Goal: Task Accomplishment & Management: Manage account settings

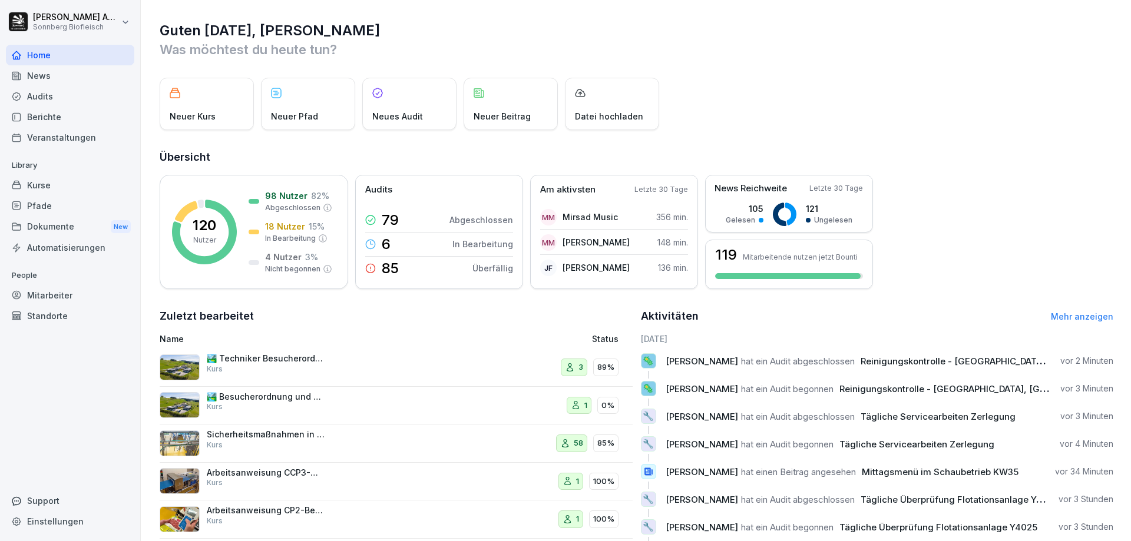
click at [66, 216] on div "Dokumente New" at bounding box center [70, 227] width 128 height 22
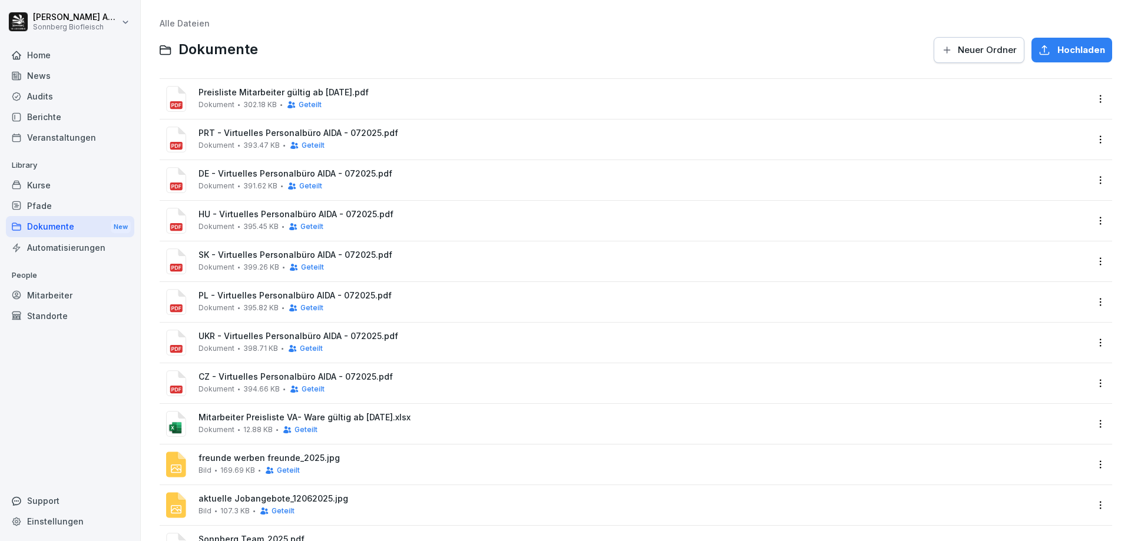
click at [66, 203] on div "Pfade" at bounding box center [70, 206] width 128 height 21
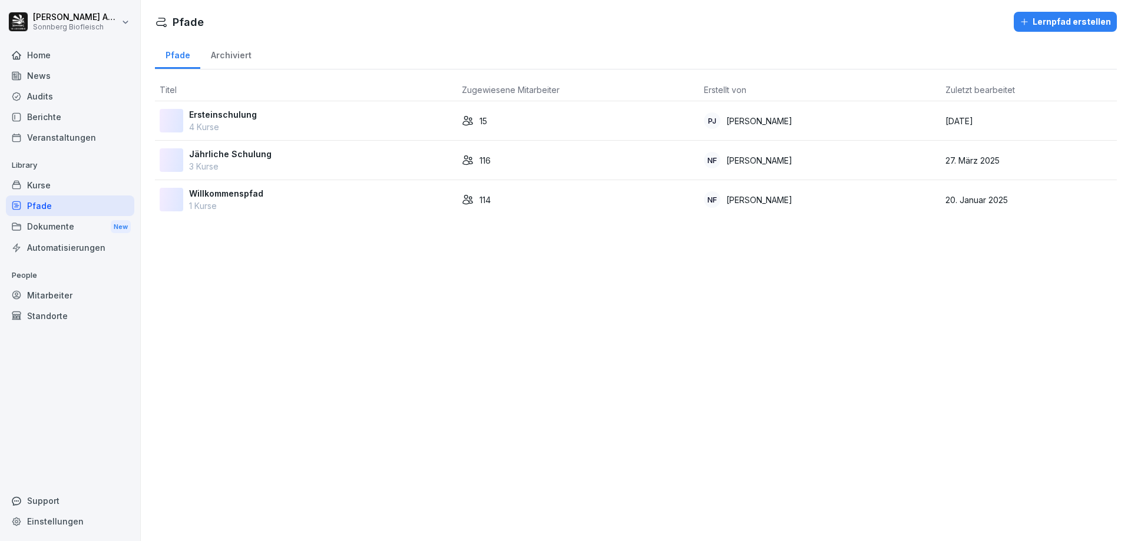
click at [230, 158] on p "Jährliche Schulung" at bounding box center [230, 154] width 82 height 12
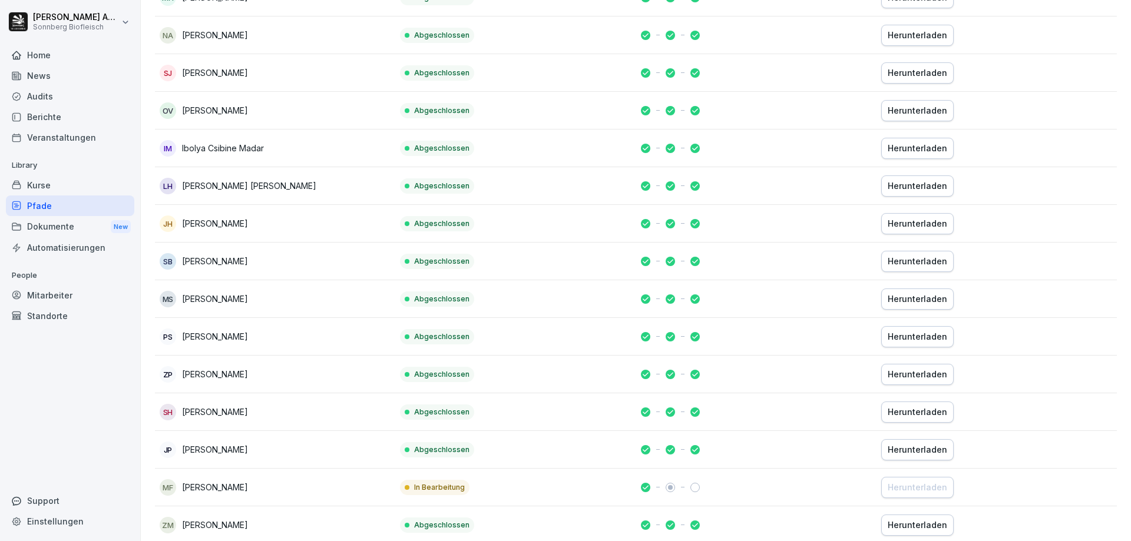
scroll to position [825, 0]
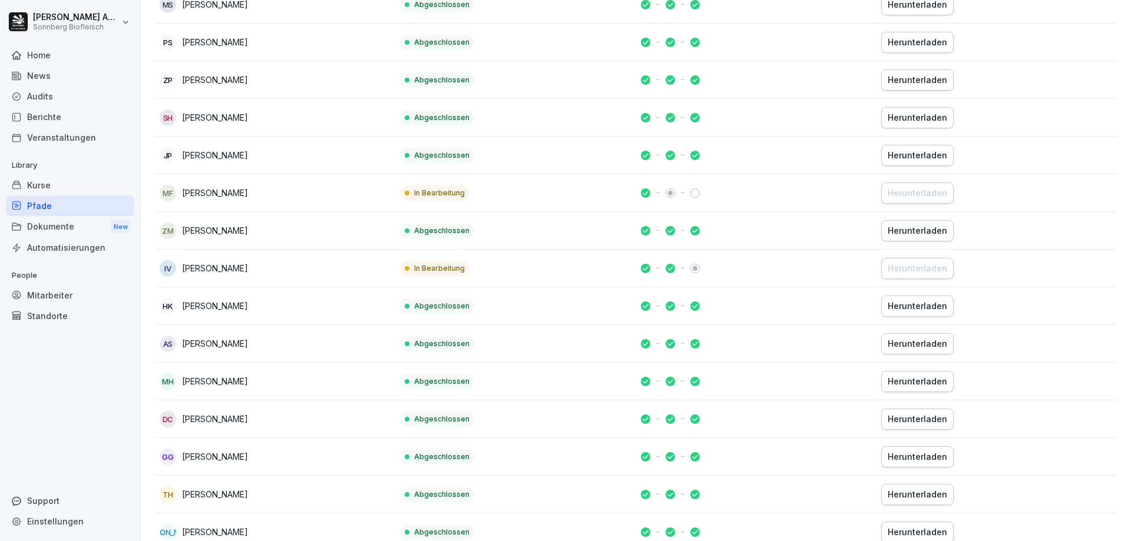
click at [203, 280] on td "IV Iryna Vistunova" at bounding box center [275, 269] width 240 height 38
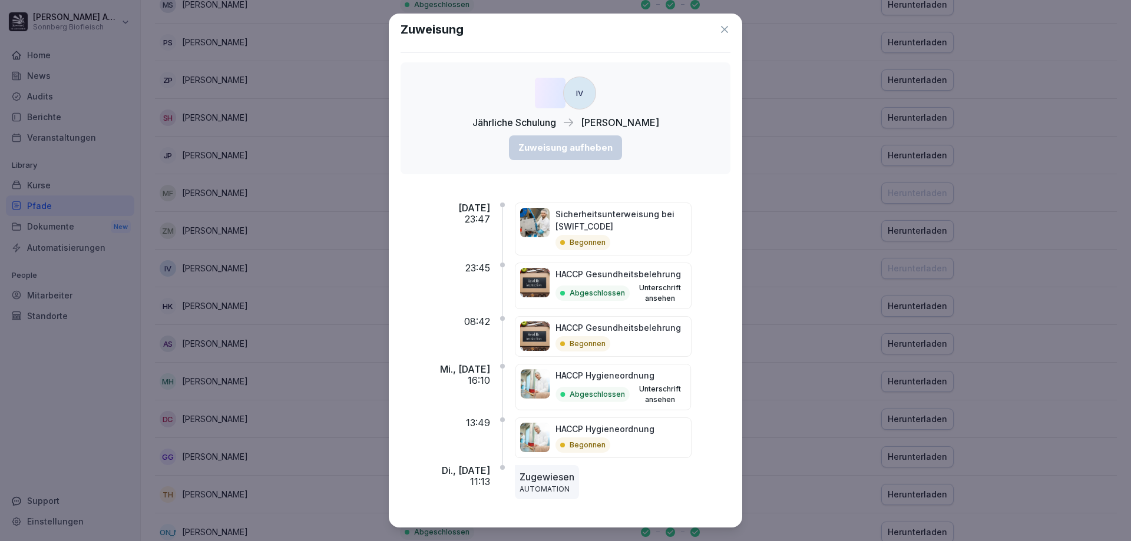
scroll to position [0, 0]
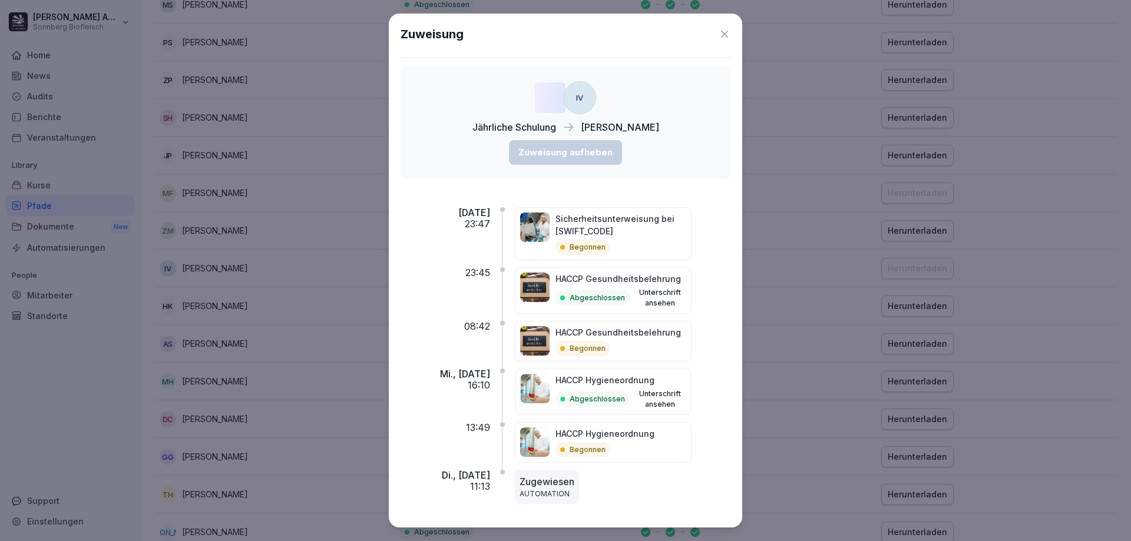
click at [721, 35] on icon at bounding box center [724, 34] width 7 height 7
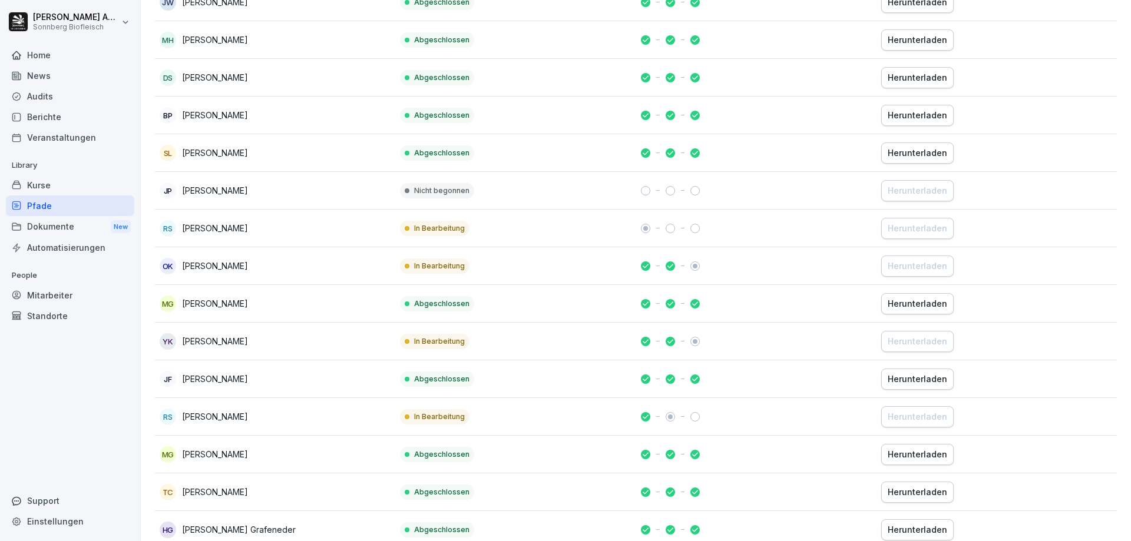
scroll to position [2356, 0]
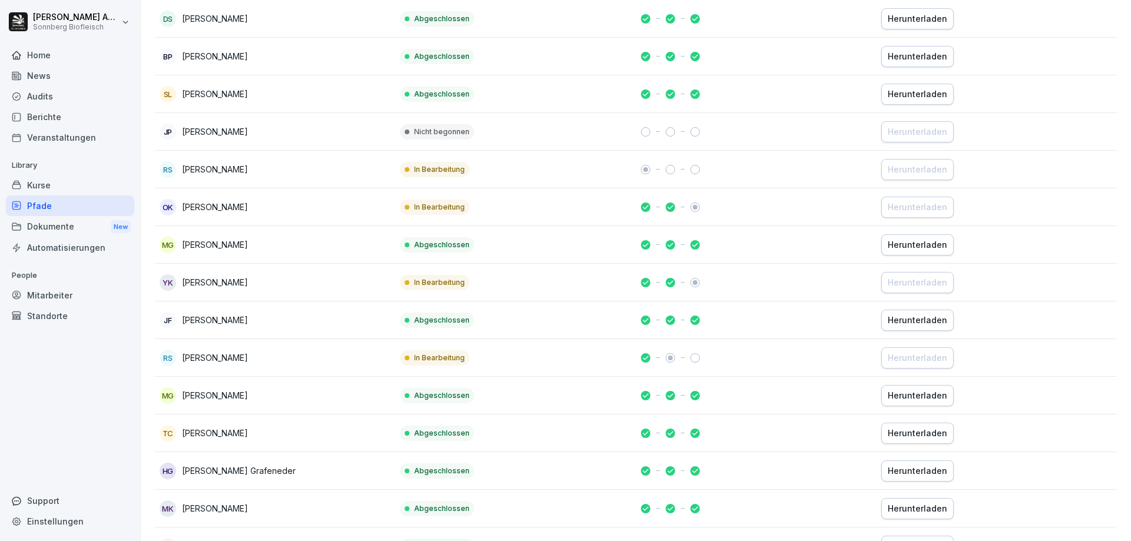
click at [235, 283] on p "Yevhen Kushneruk" at bounding box center [215, 282] width 66 height 12
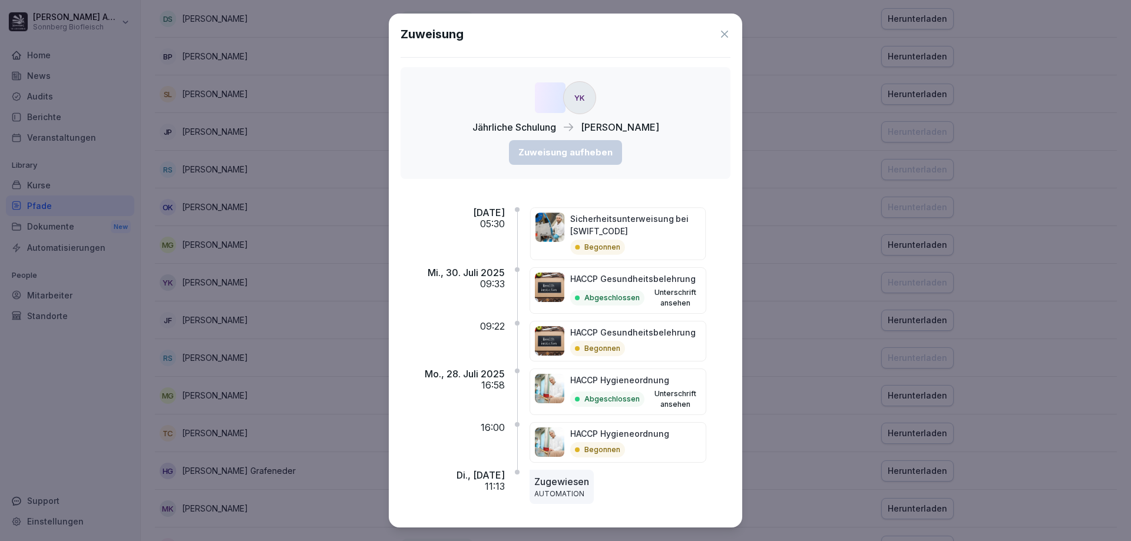
scroll to position [5, 0]
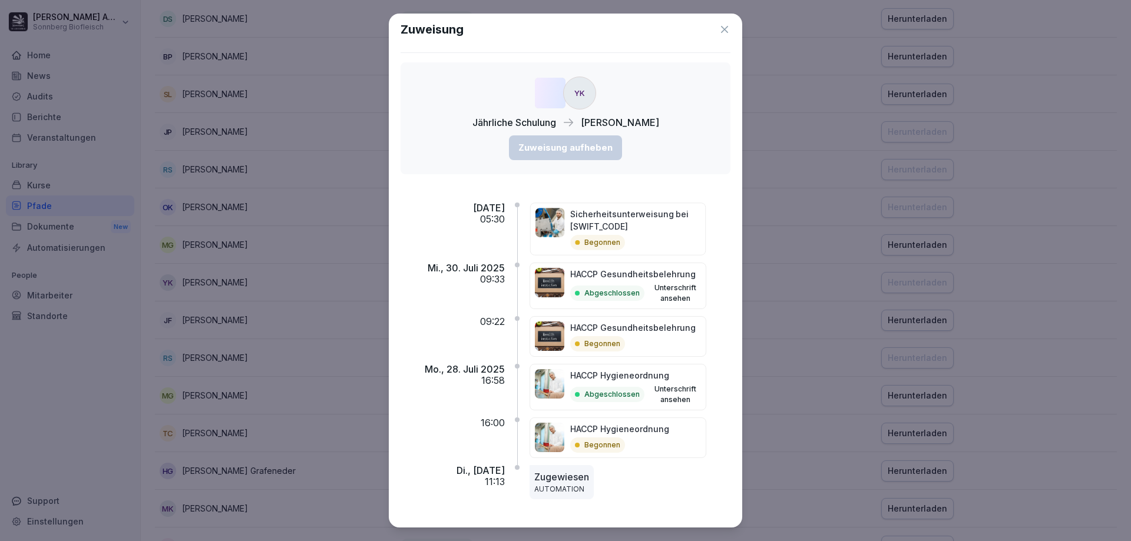
click at [719, 25] on icon at bounding box center [725, 30] width 12 height 12
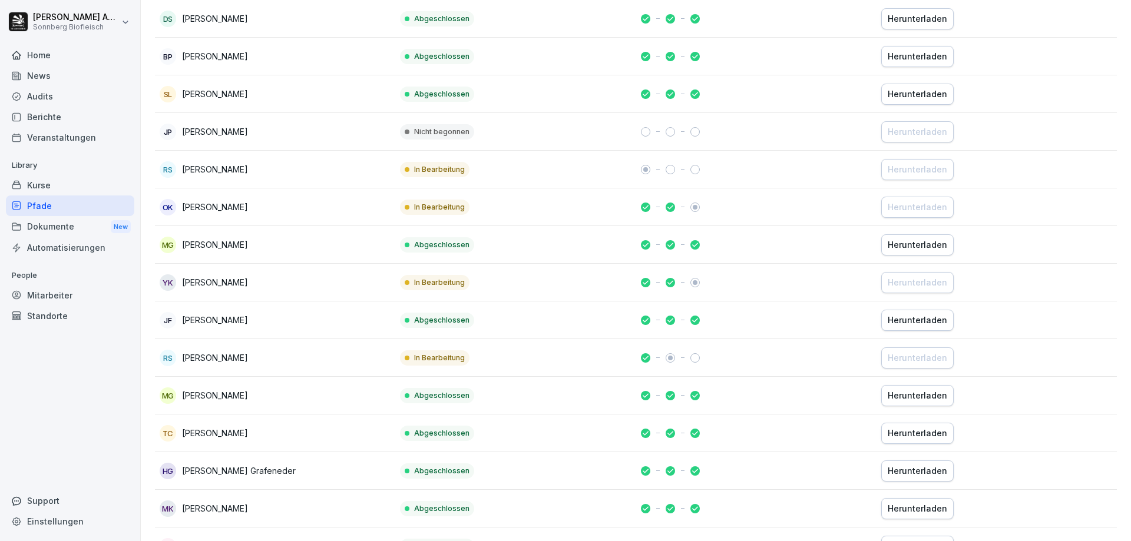
click at [241, 207] on p "[PERSON_NAME]" at bounding box center [215, 207] width 66 height 12
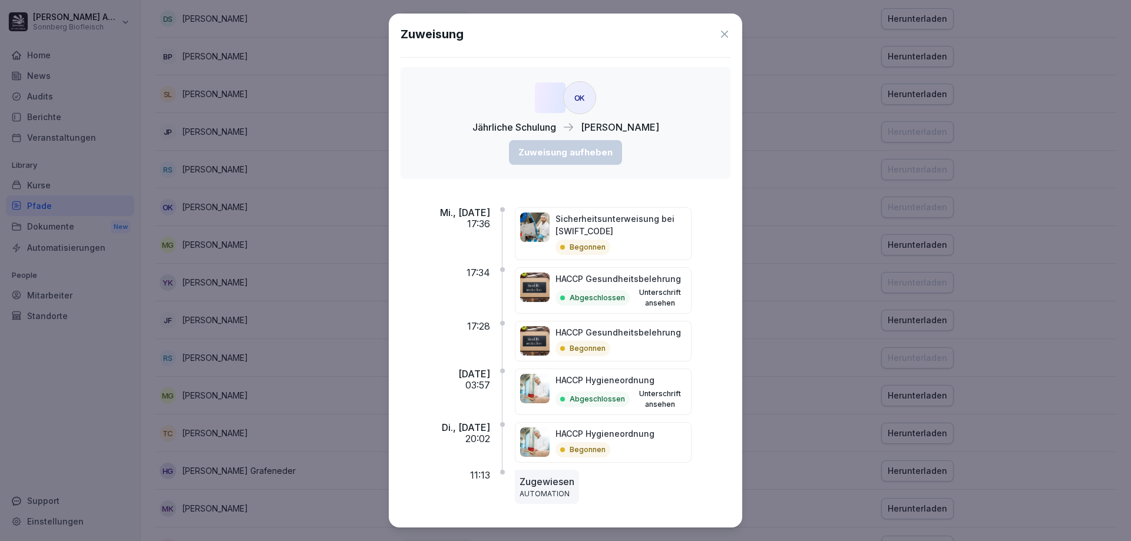
click at [719, 38] on icon at bounding box center [725, 34] width 12 height 12
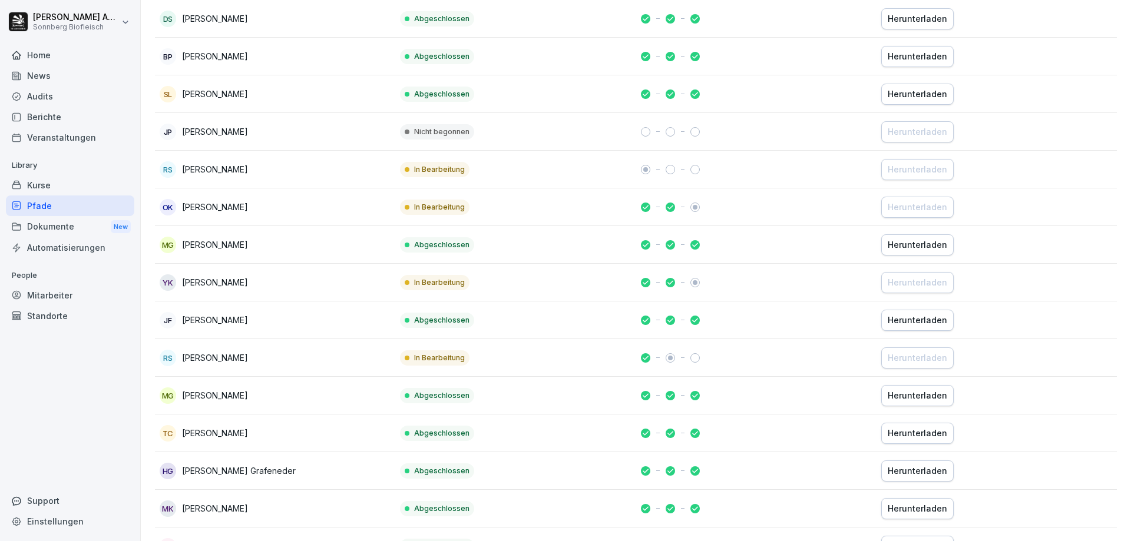
click at [247, 165] on div "RS Roman Scherb" at bounding box center [275, 169] width 231 height 16
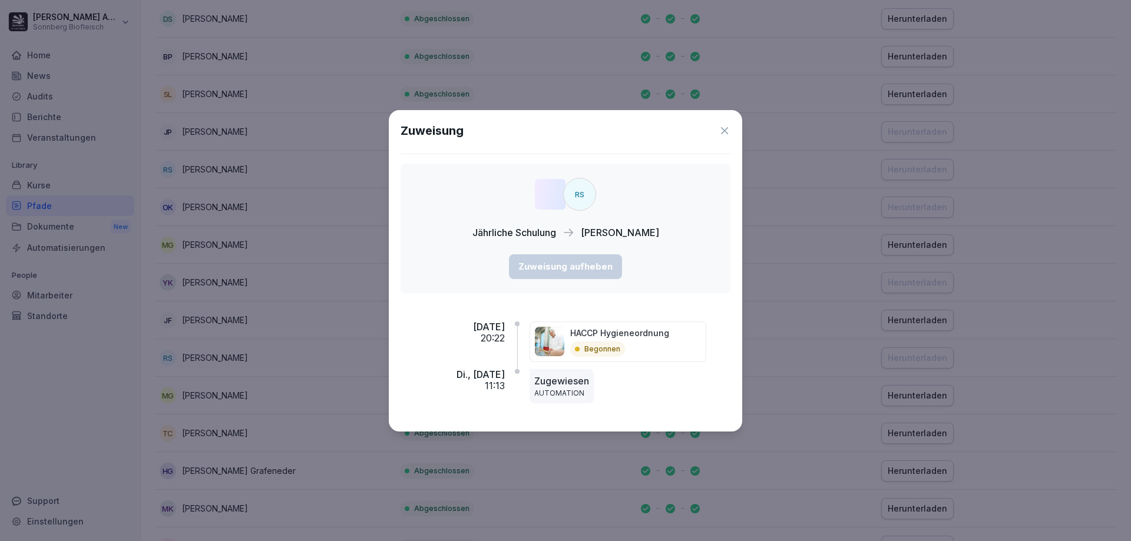
click at [725, 128] on icon at bounding box center [725, 131] width 12 height 12
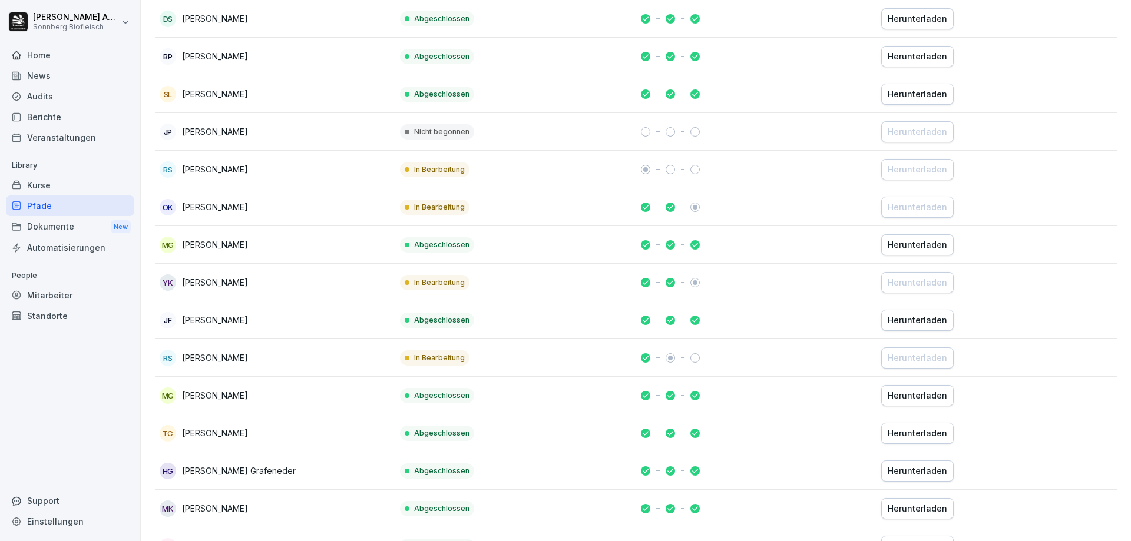
click at [208, 174] on p "[PERSON_NAME]" at bounding box center [215, 169] width 66 height 12
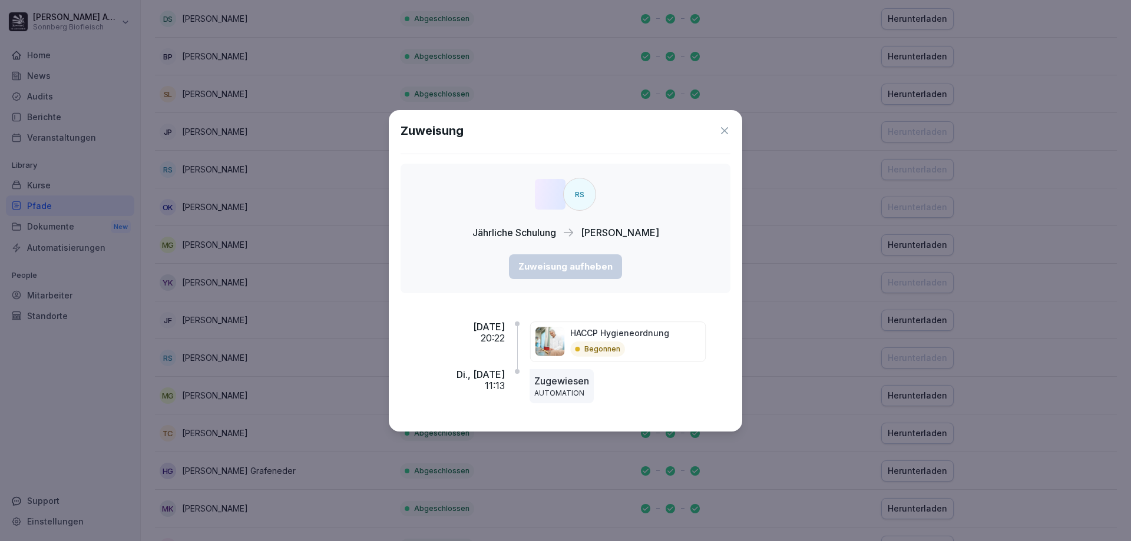
click at [564, 283] on div "RS Jährliche Schulung Roman Scherb Zuweisung aufheben" at bounding box center [566, 229] width 330 height 130
click at [723, 127] on icon at bounding box center [725, 131] width 12 height 12
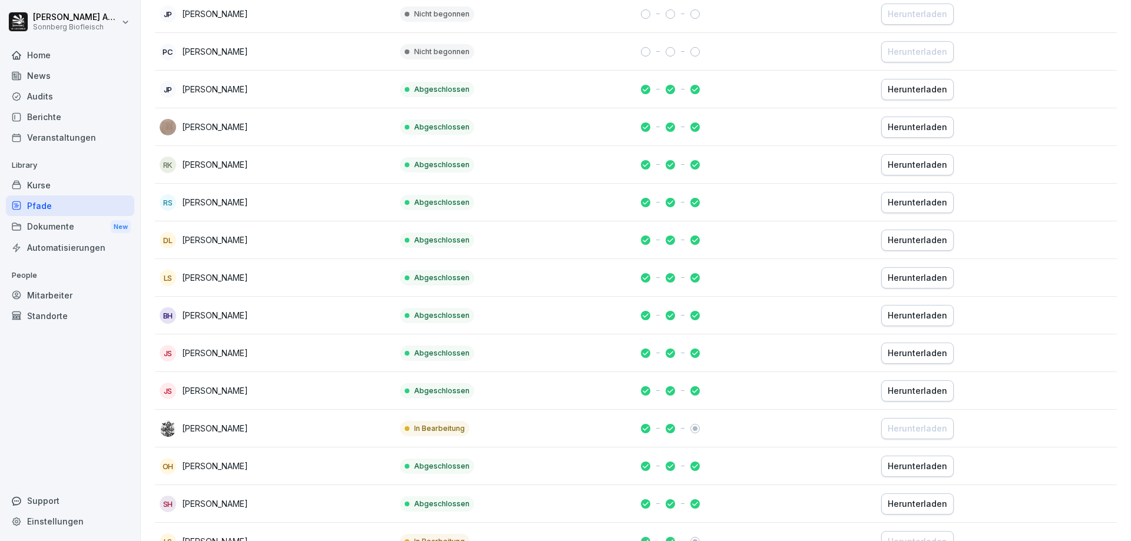
scroll to position [3358, 0]
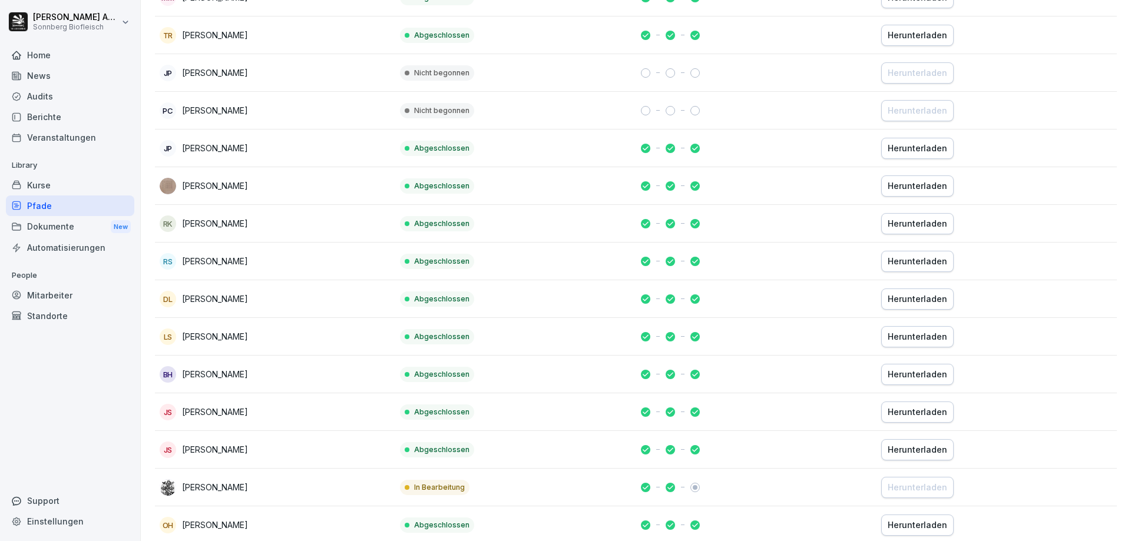
click at [164, 184] on img at bounding box center [168, 186] width 16 height 16
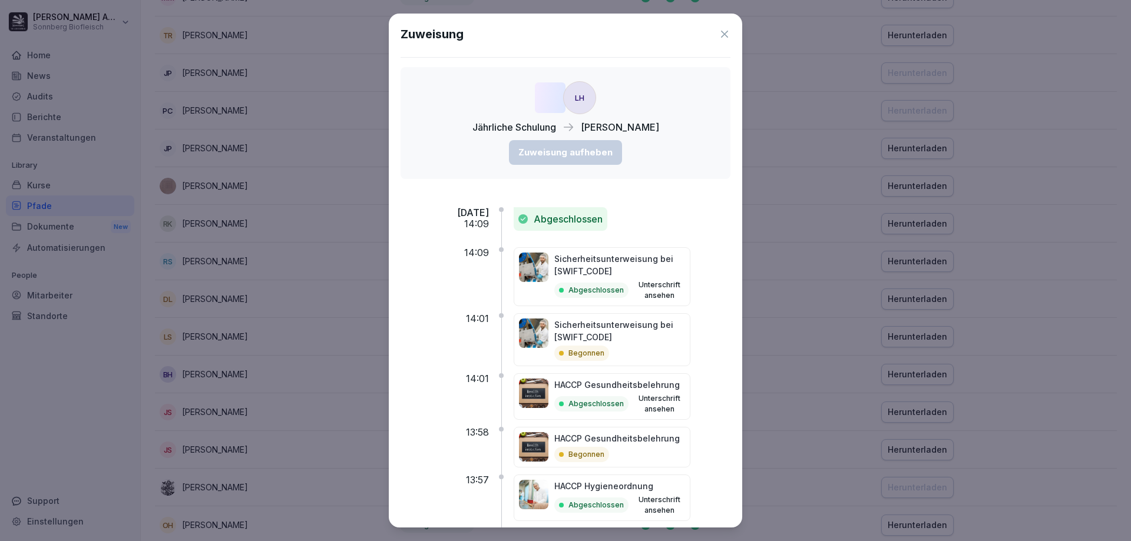
click at [719, 34] on icon at bounding box center [725, 34] width 12 height 12
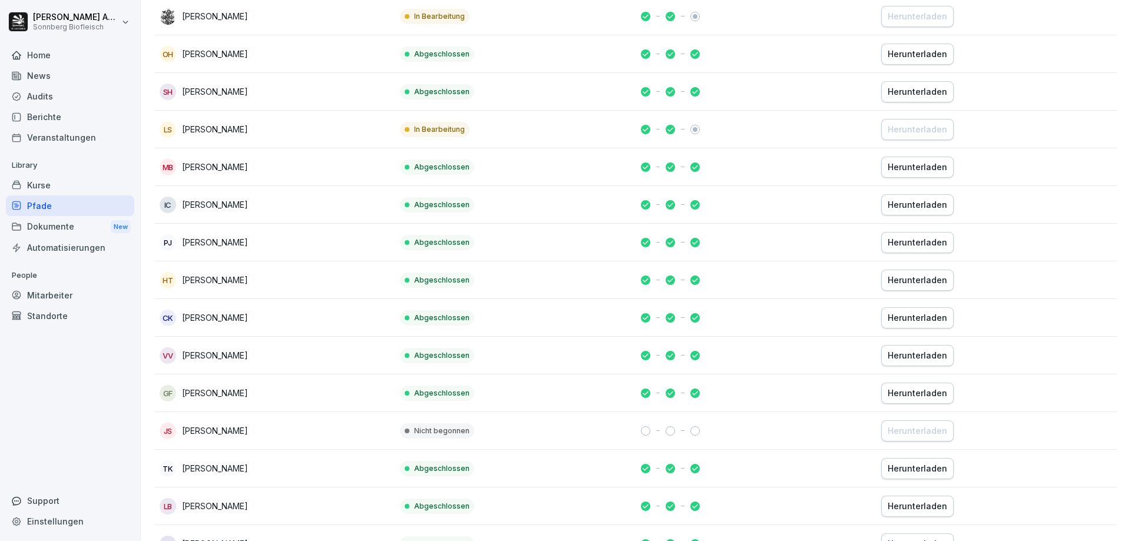
scroll to position [4098, 0]
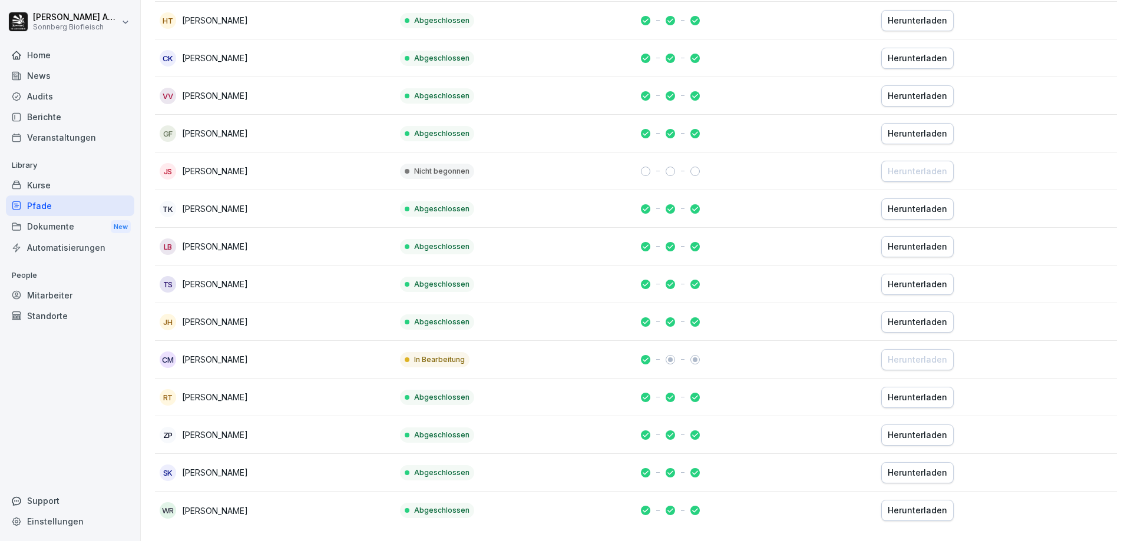
click at [248, 353] on p "[PERSON_NAME]" at bounding box center [215, 359] width 66 height 12
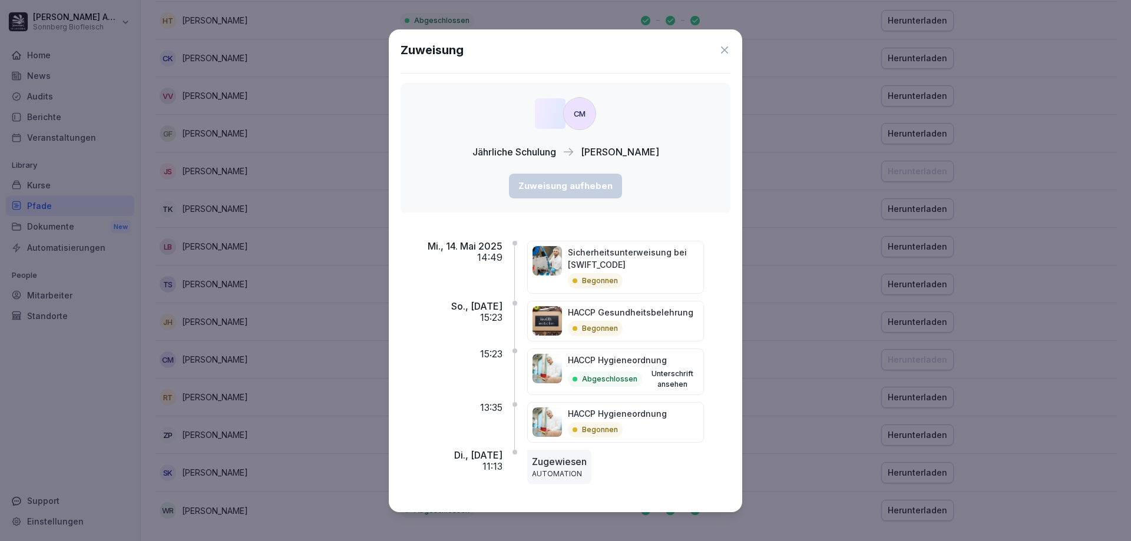
click at [728, 50] on icon at bounding box center [725, 50] width 12 height 12
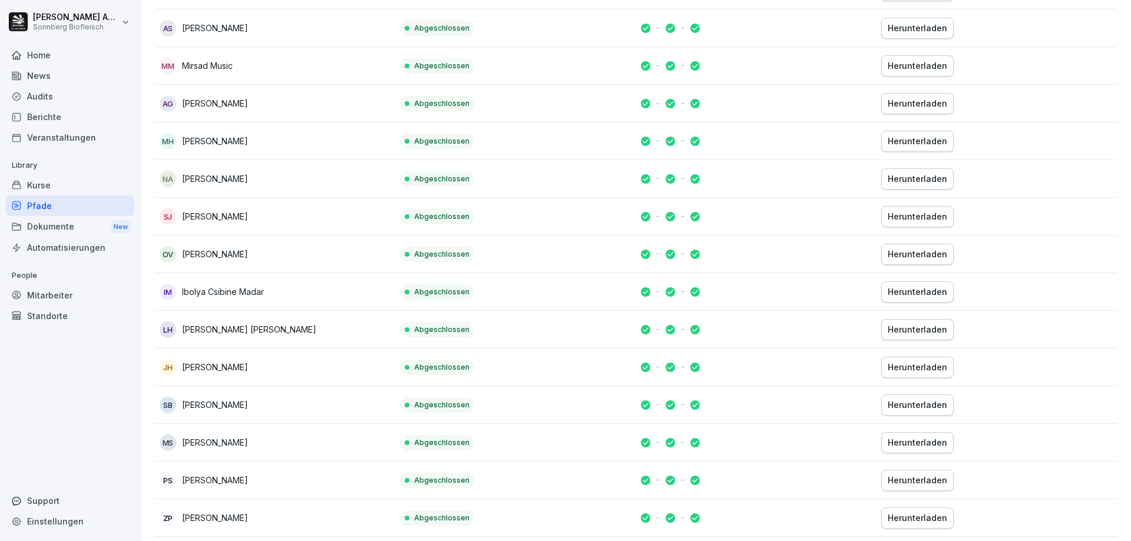
scroll to position [0, 0]
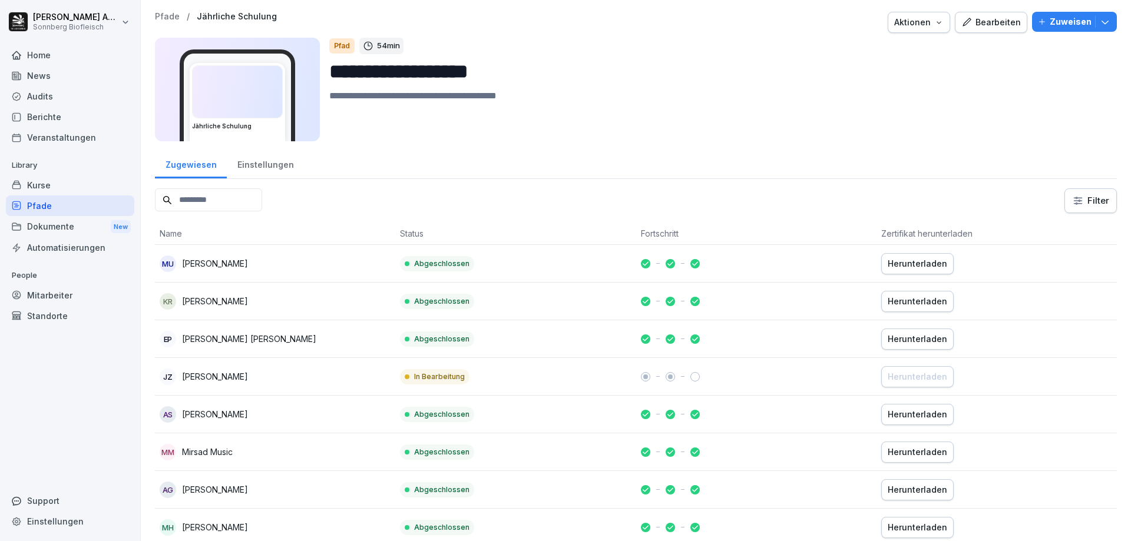
click at [1086, 196] on html "**********" at bounding box center [565, 270] width 1131 height 541
click at [804, 194] on html "**********" at bounding box center [565, 270] width 1131 height 541
click at [269, 174] on div "Einstellungen" at bounding box center [265, 163] width 77 height 30
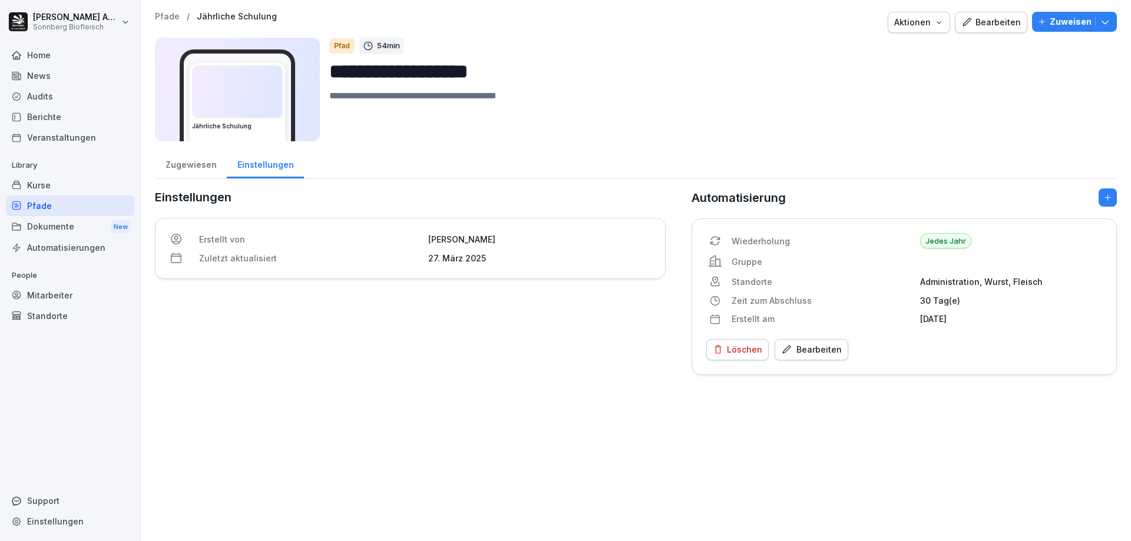
click at [197, 164] on div "Zugewiesen" at bounding box center [191, 163] width 72 height 30
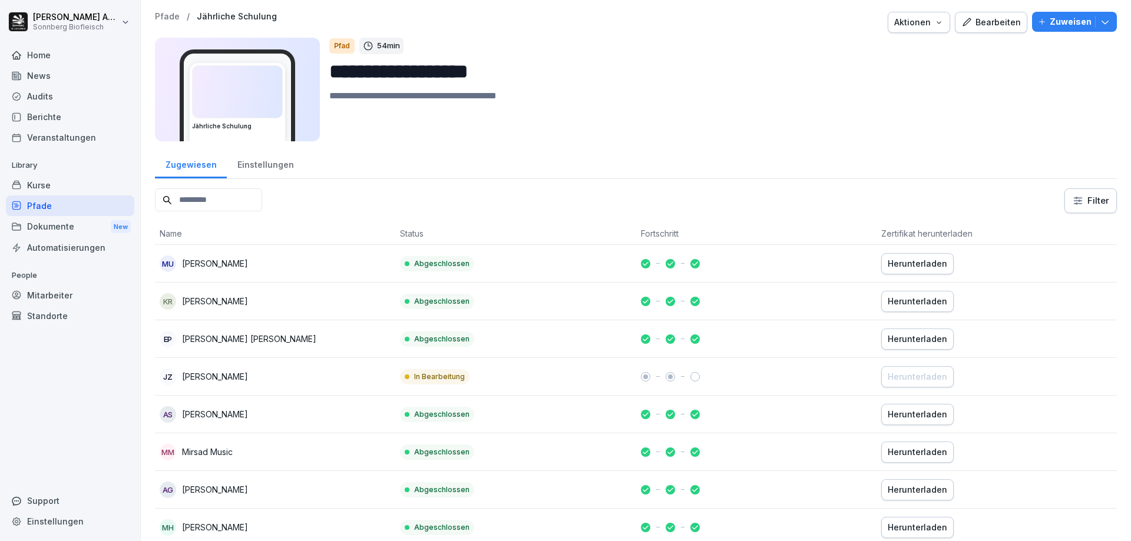
click at [927, 24] on div "Aktionen" at bounding box center [918, 22] width 49 height 13
click at [1063, 62] on html "**********" at bounding box center [565, 270] width 1131 height 541
click at [1104, 25] on button "Zuweisen" at bounding box center [1074, 22] width 85 height 20
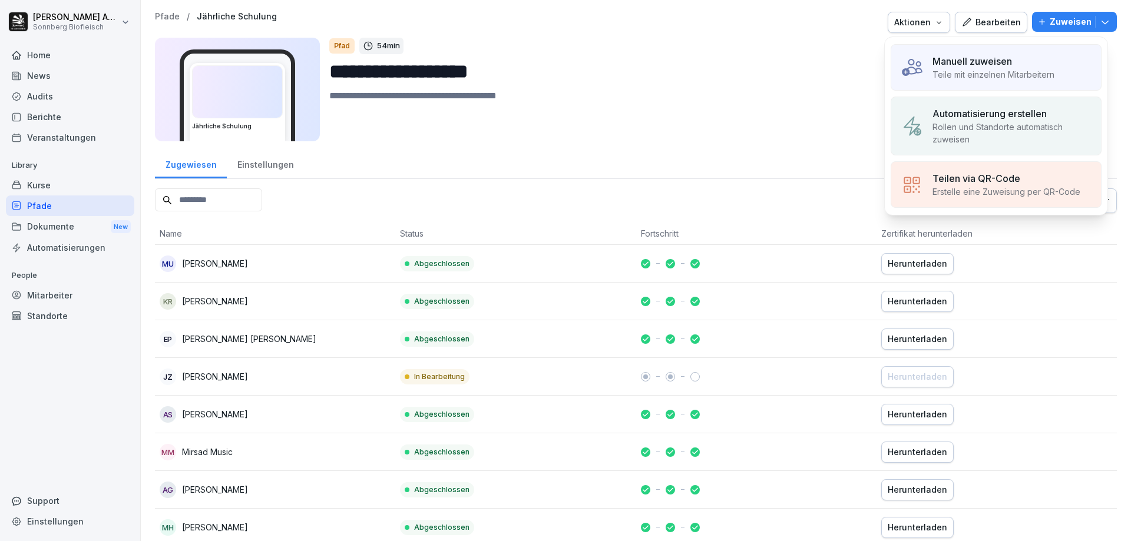
click at [696, 84] on input "**********" at bounding box center [718, 72] width 778 height 30
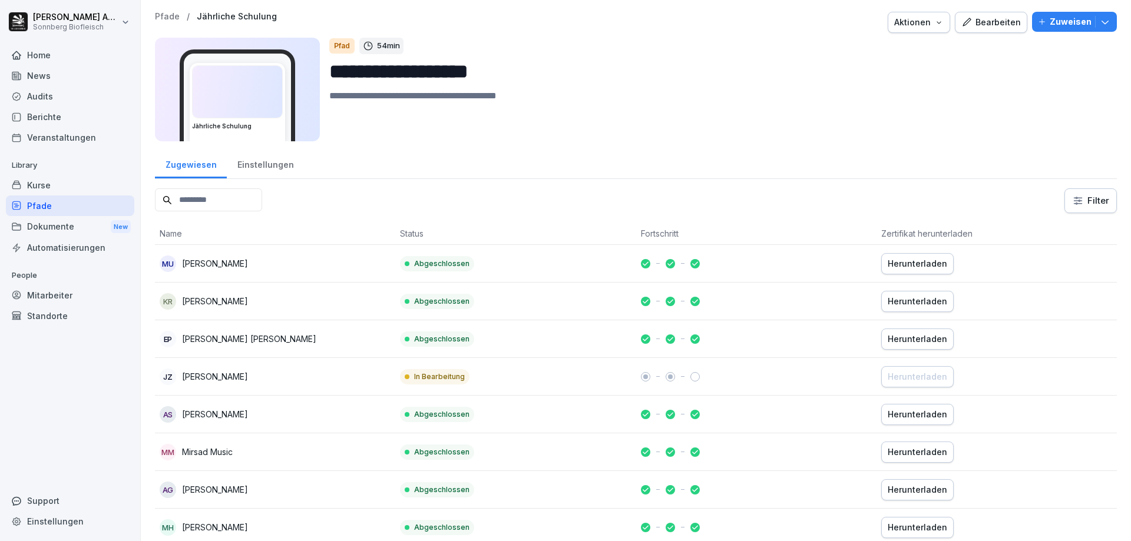
click at [994, 28] on div "Bearbeiten" at bounding box center [990, 22] width 59 height 13
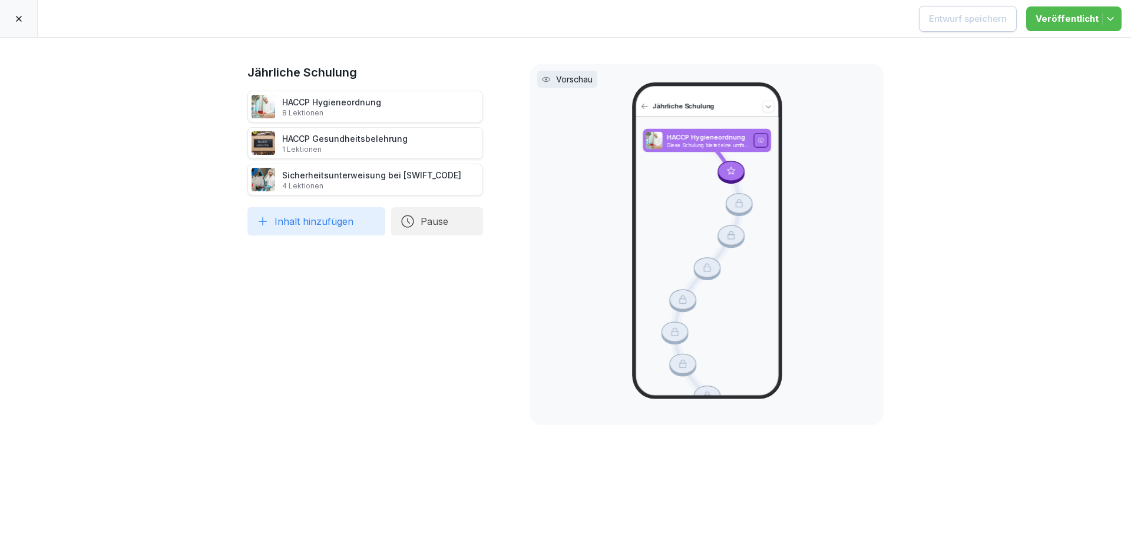
click at [12, 18] on div at bounding box center [19, 18] width 38 height 37
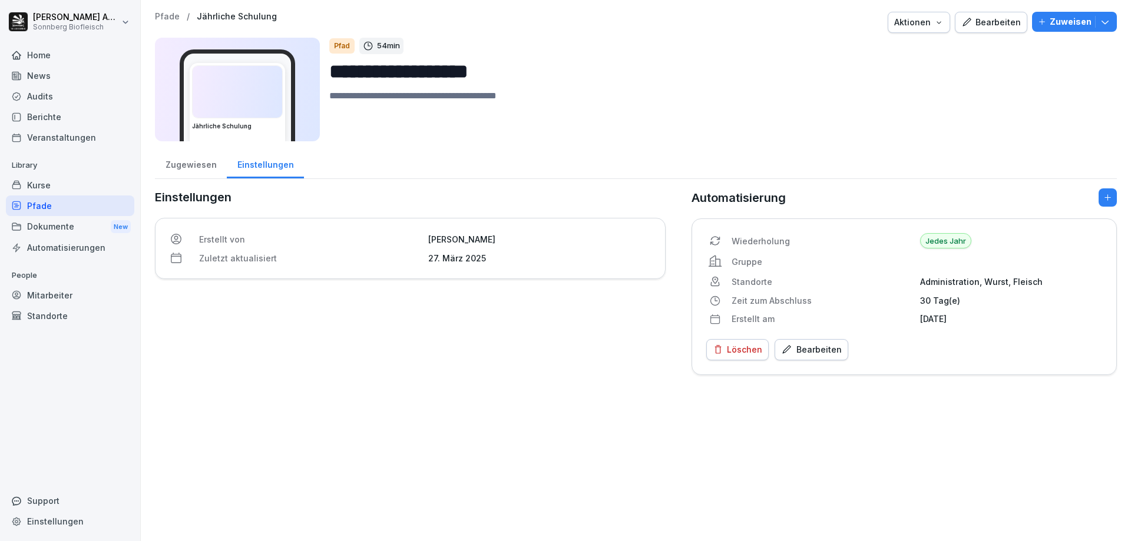
click at [934, 23] on icon "button" at bounding box center [938, 22] width 9 height 9
click at [657, 104] on html "**********" at bounding box center [565, 270] width 1131 height 541
click at [186, 164] on div "Zugewiesen" at bounding box center [191, 163] width 72 height 30
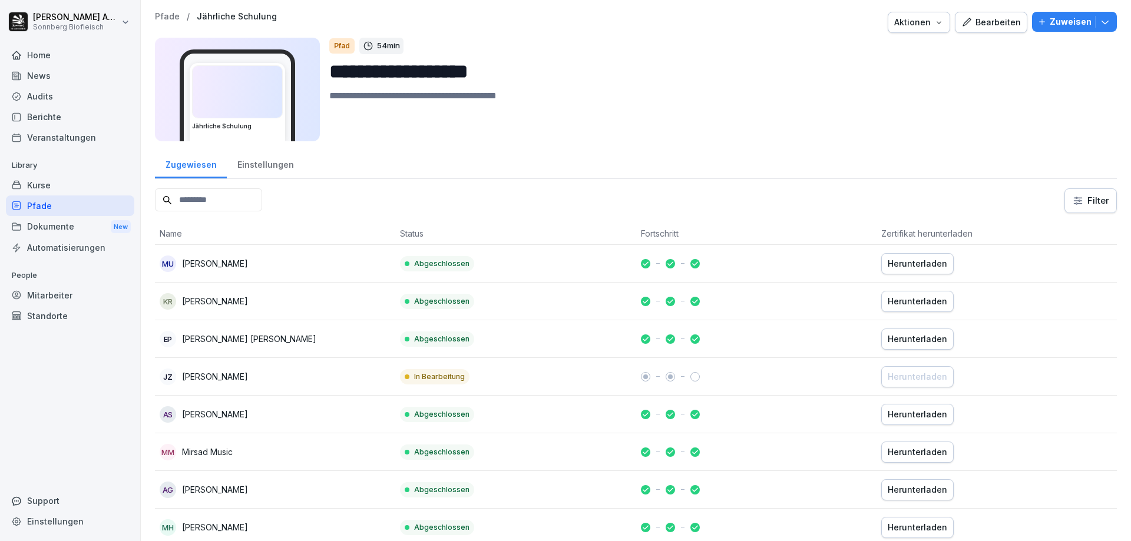
click at [1076, 204] on html "**********" at bounding box center [565, 270] width 1131 height 541
click at [804, 147] on html "**********" at bounding box center [565, 270] width 1131 height 541
drag, startPoint x: 526, startPoint y: 72, endPoint x: 287, endPoint y: 80, distance: 239.3
click at [289, 79] on div "**********" at bounding box center [636, 90] width 962 height 104
click at [441, 147] on div "**********" at bounding box center [636, 80] width 962 height 137
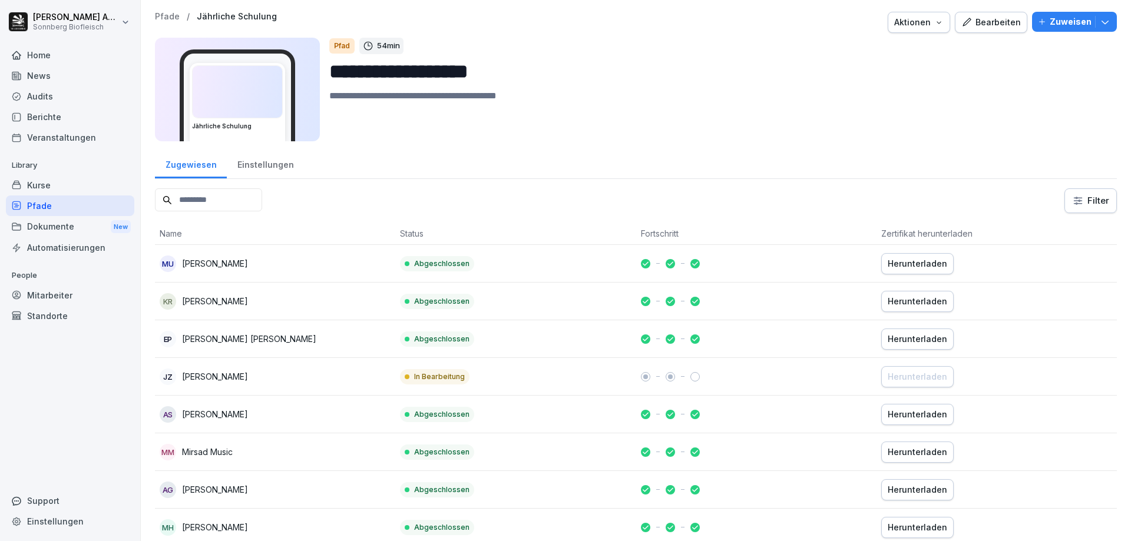
click at [165, 15] on p "Pfade" at bounding box center [167, 17] width 25 height 10
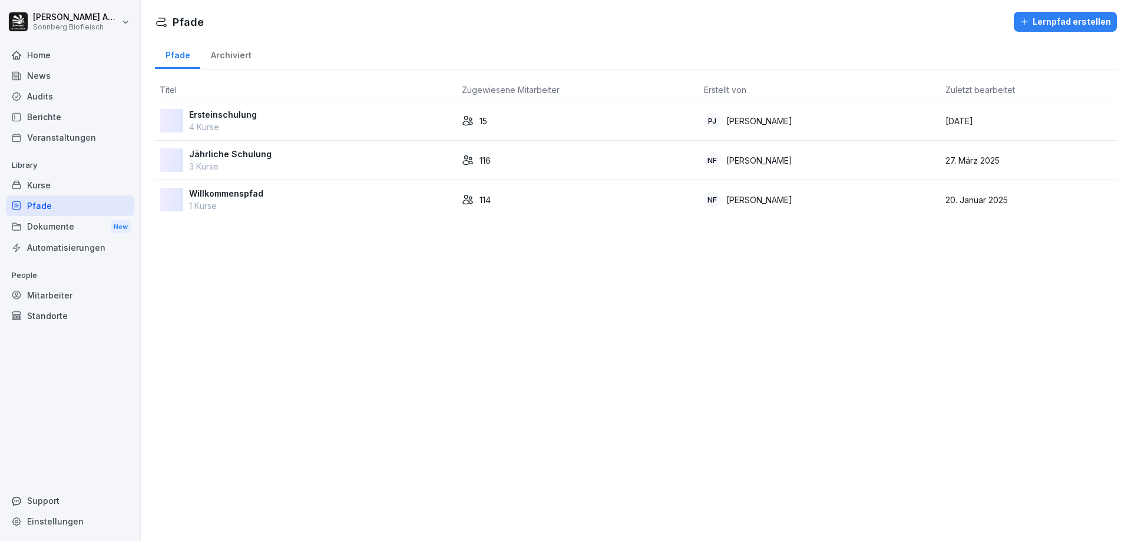
click at [229, 164] on p "3 Kurse" at bounding box center [230, 166] width 82 height 12
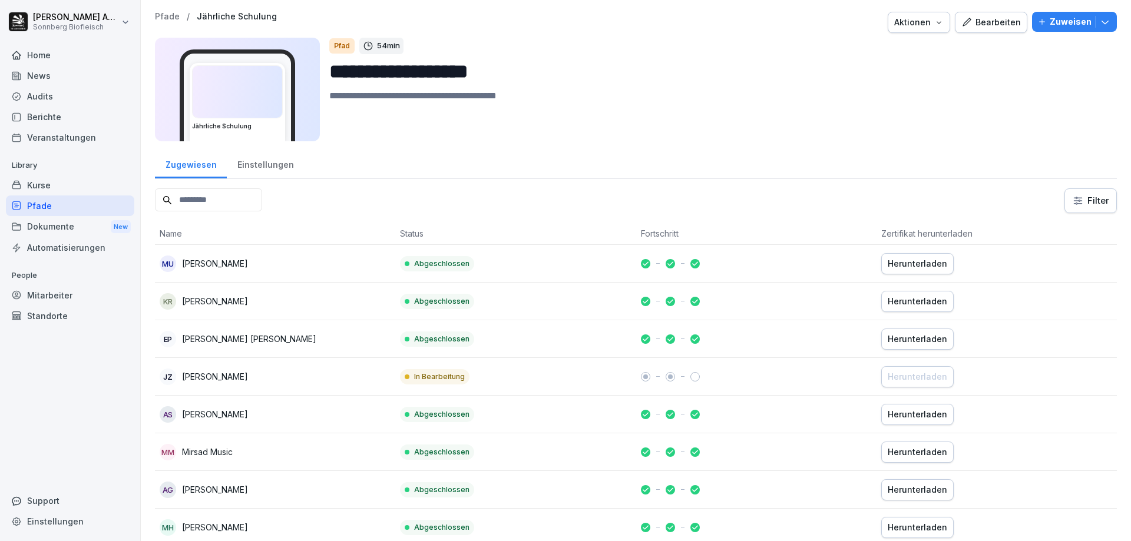
click at [57, 95] on div "Audits" at bounding box center [70, 96] width 128 height 21
click at [42, 117] on div "Berichte" at bounding box center [70, 117] width 128 height 21
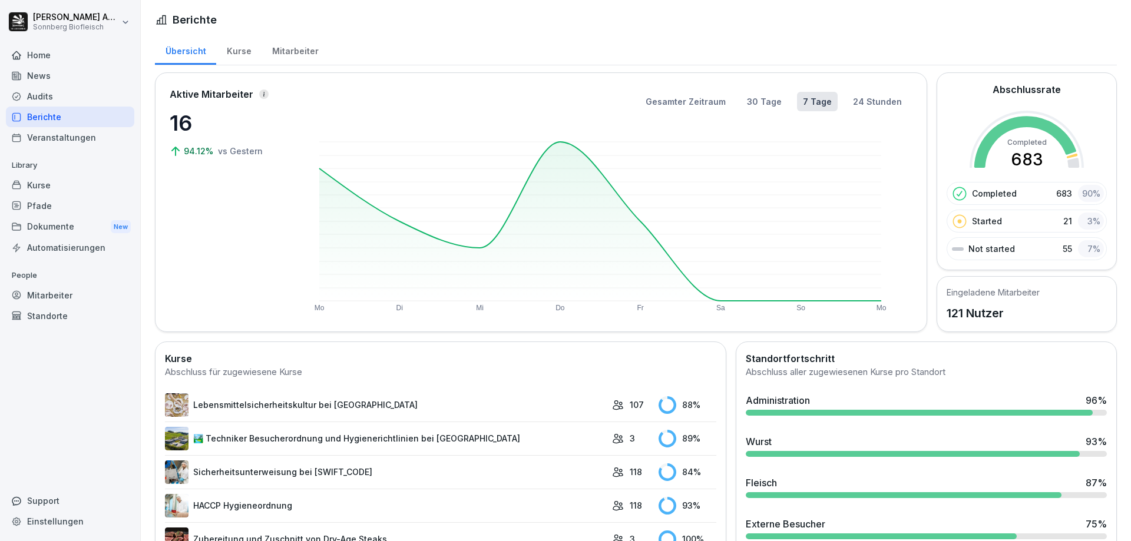
scroll to position [59, 0]
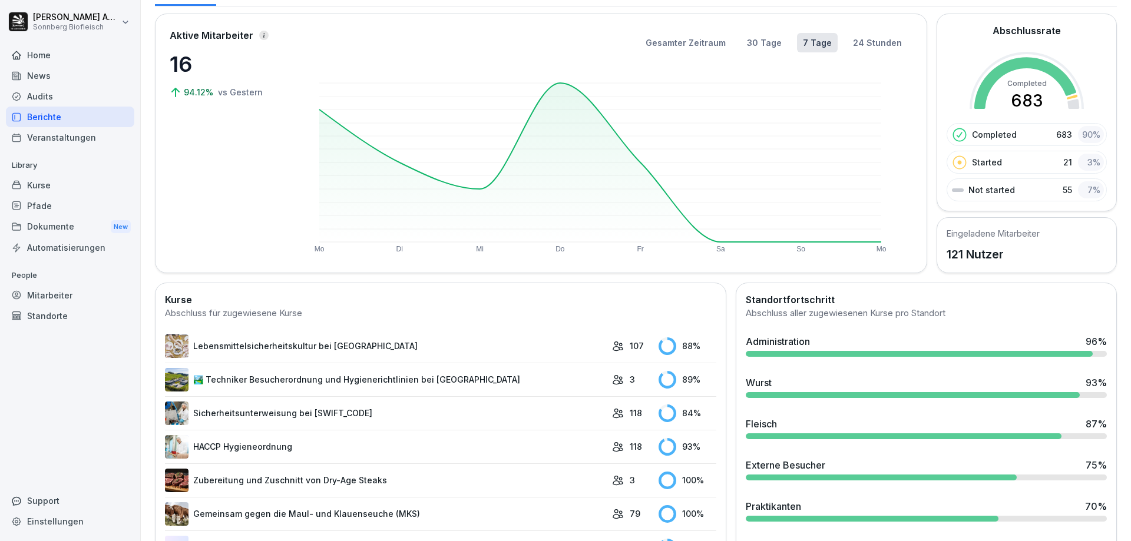
click at [256, 348] on link "Lebensmittelsicherheitskultur bei Sonnberg" at bounding box center [385, 347] width 441 height 24
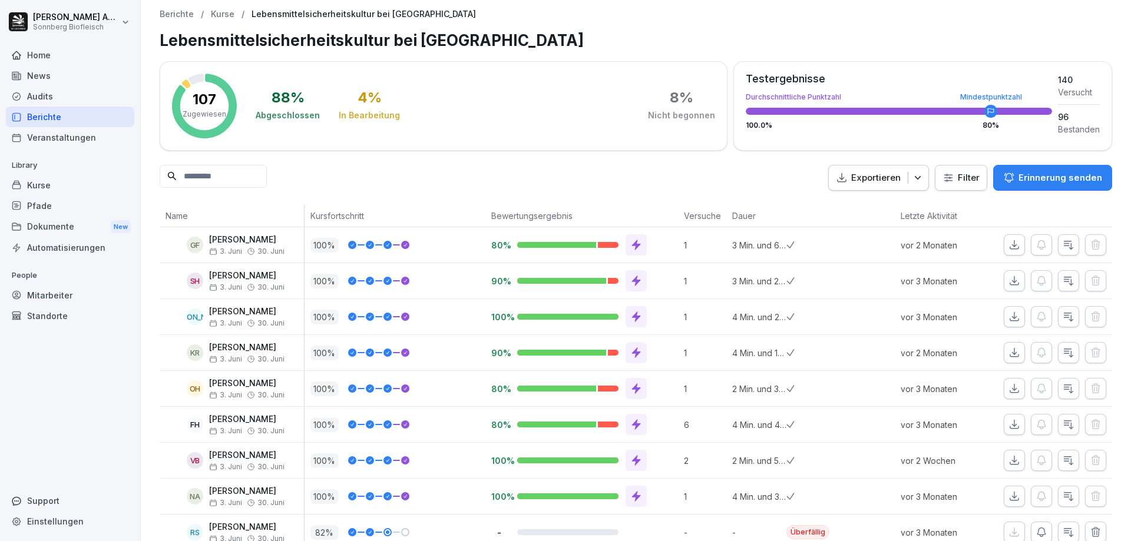
click at [43, 207] on div "Pfade" at bounding box center [70, 206] width 128 height 21
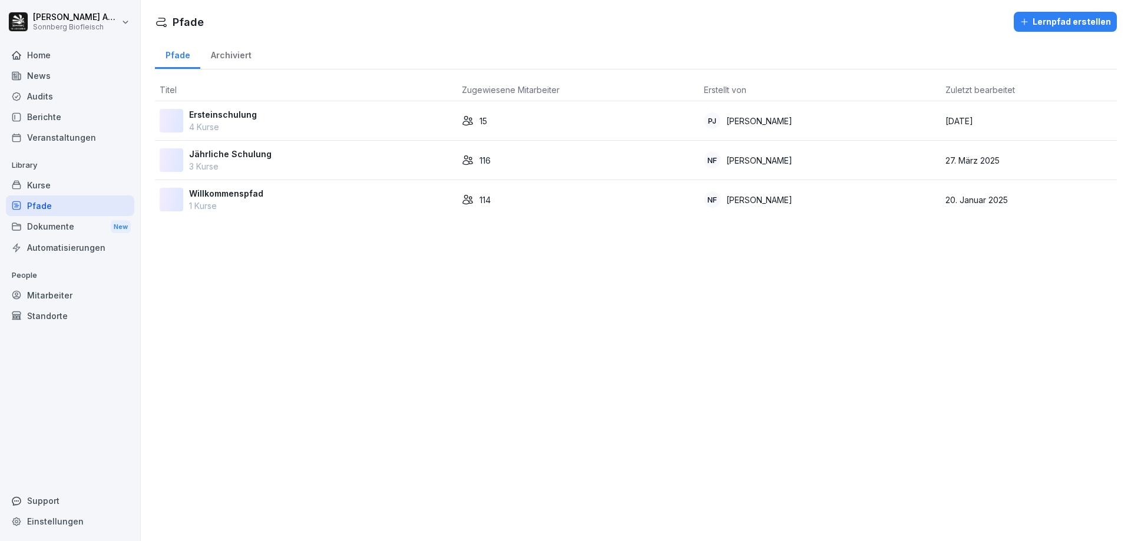
click at [221, 157] on p "Jährliche Schulung" at bounding box center [230, 154] width 82 height 12
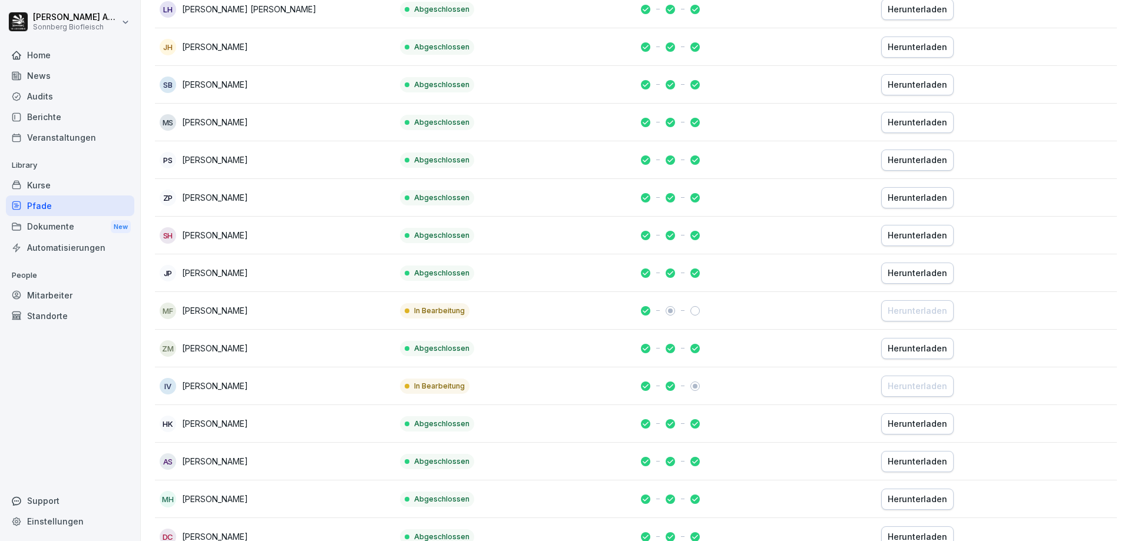
scroll to position [766, 0]
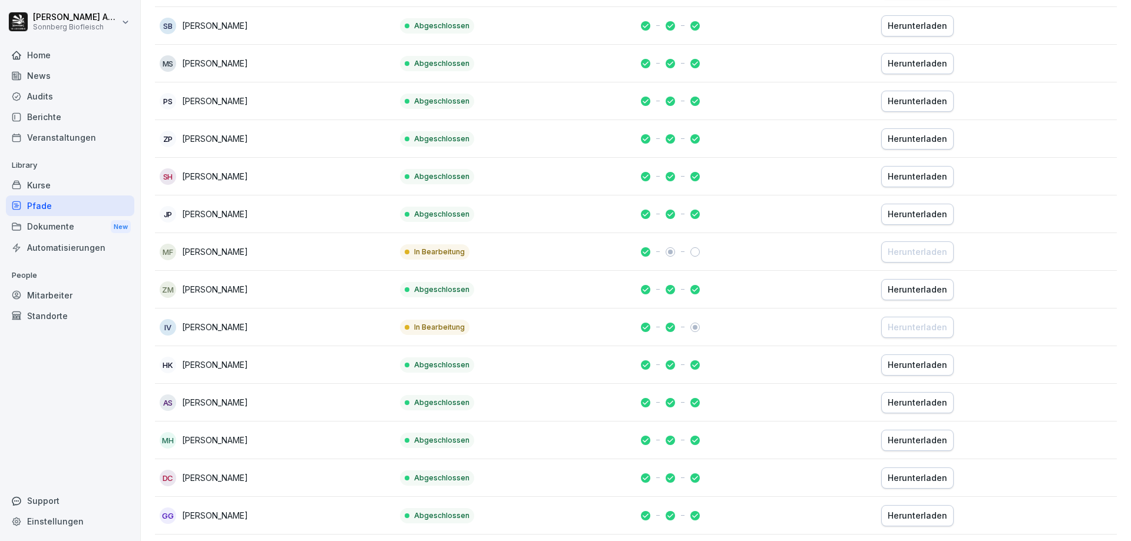
click at [209, 251] on p "Milan Fiala" at bounding box center [215, 252] width 66 height 12
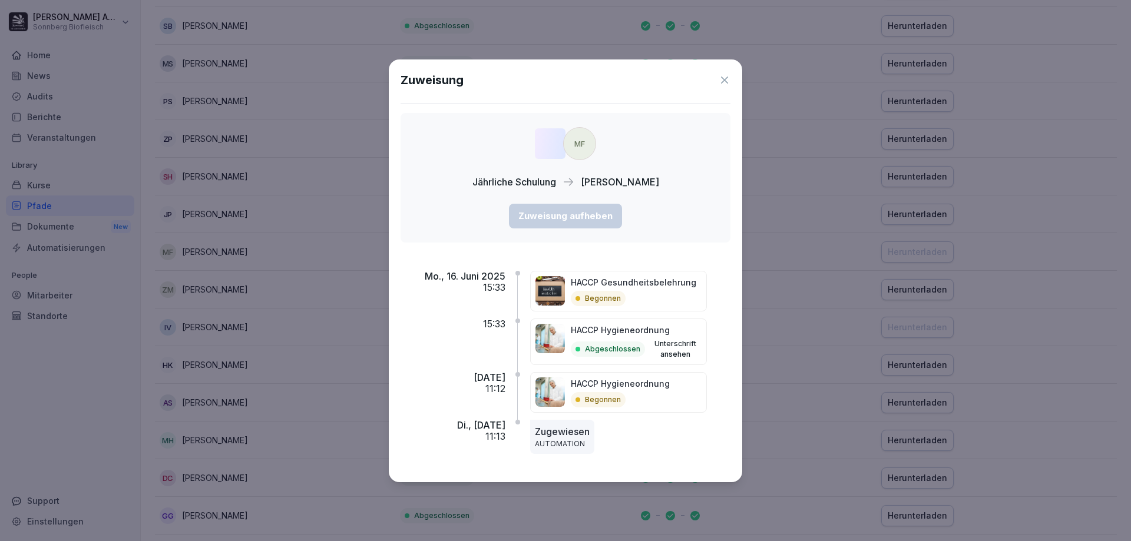
click at [723, 80] on icon at bounding box center [725, 80] width 12 height 12
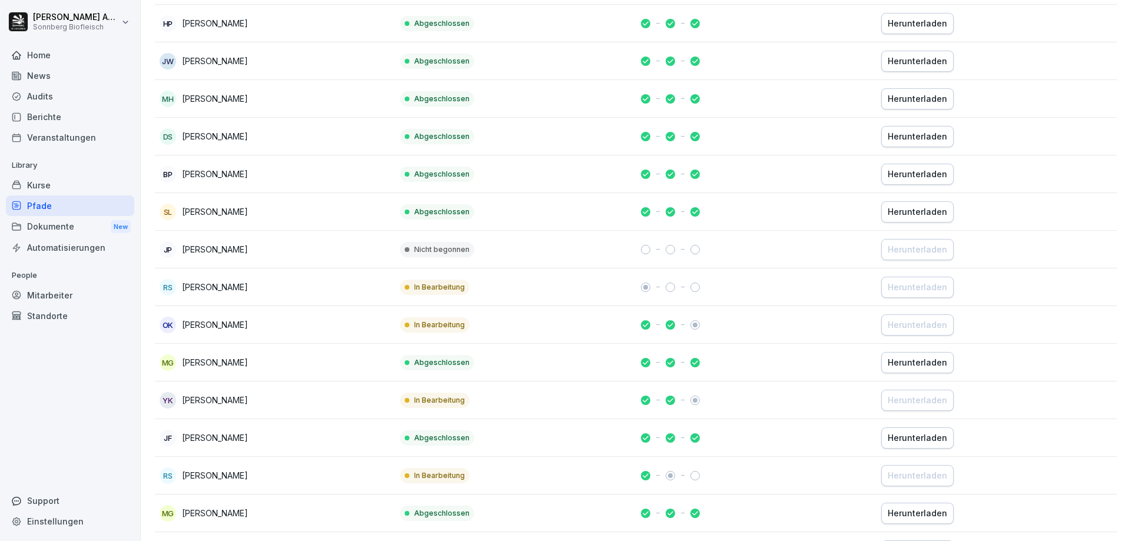
scroll to position [2297, 0]
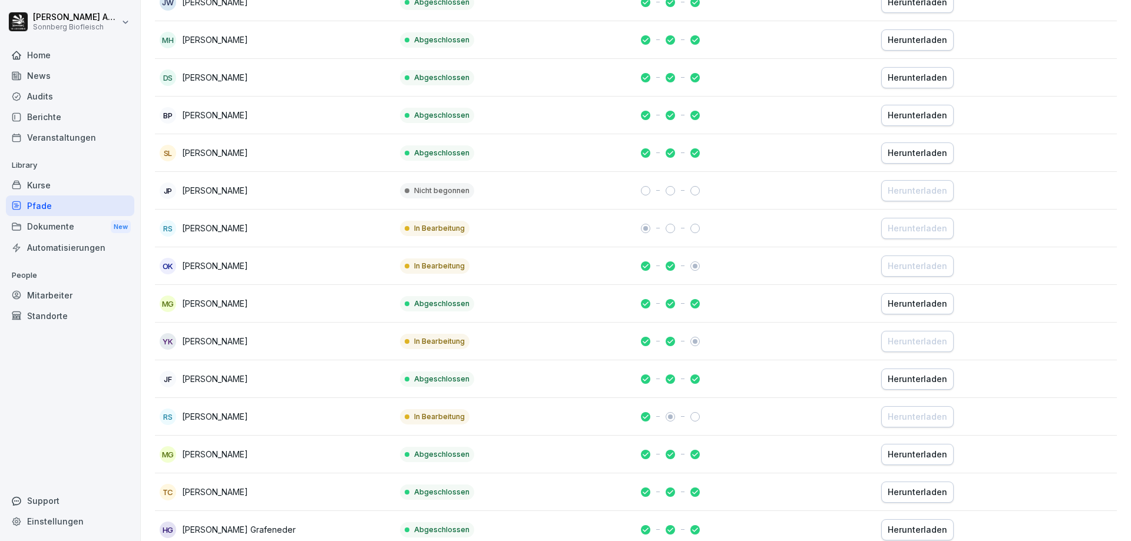
click at [209, 261] on p "Olek Kushneruk" at bounding box center [215, 266] width 66 height 12
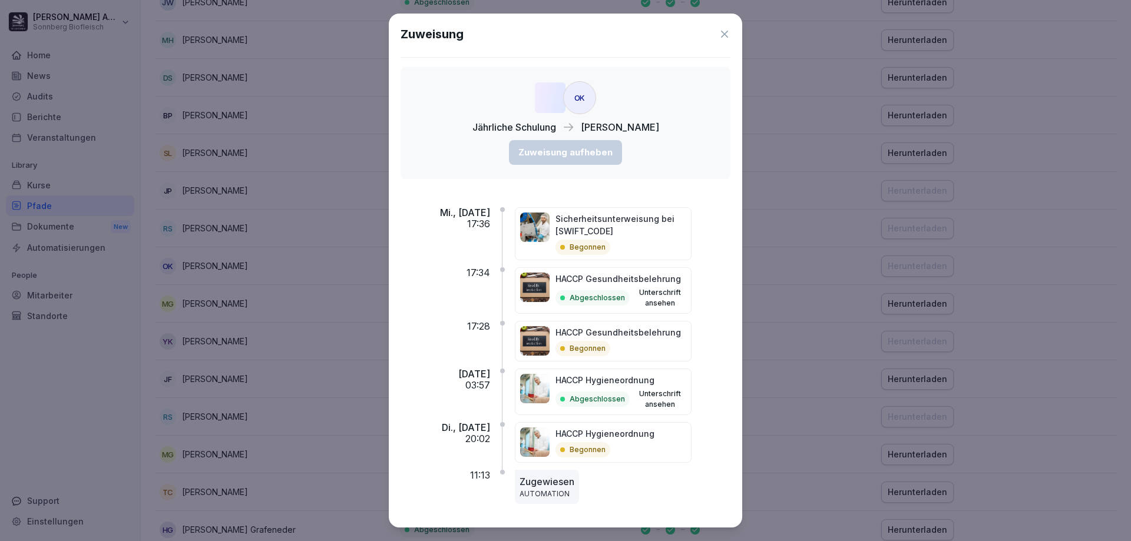
click at [719, 34] on icon at bounding box center [725, 34] width 12 height 12
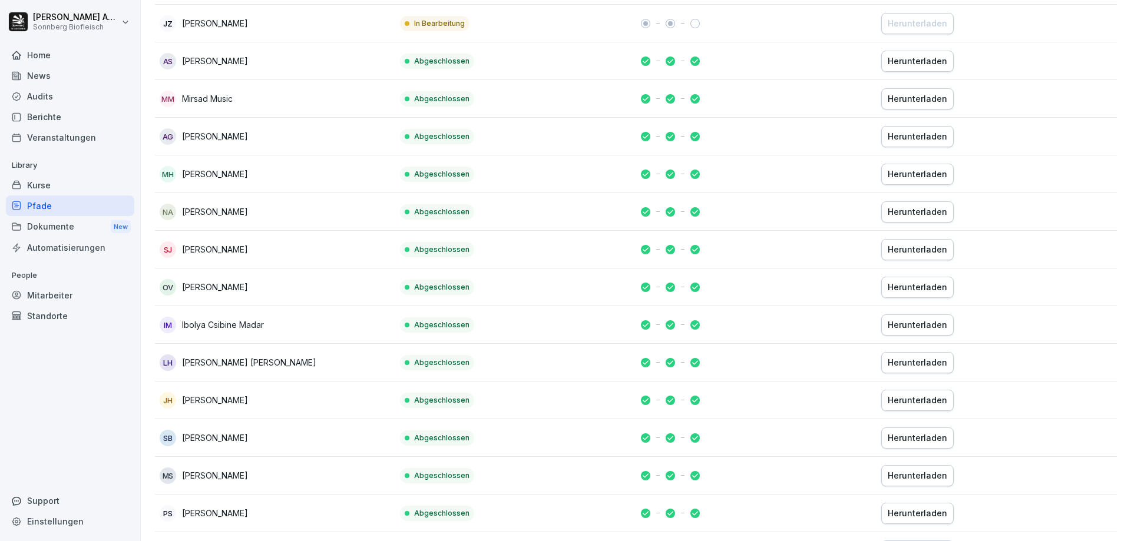
scroll to position [0, 0]
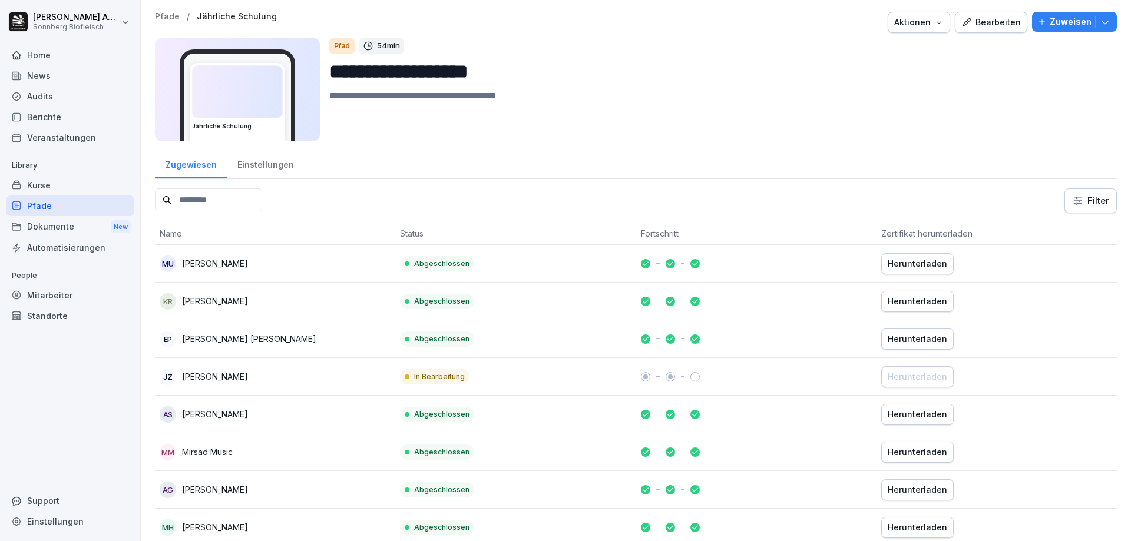
click at [1101, 24] on icon "button" at bounding box center [1105, 22] width 12 height 12
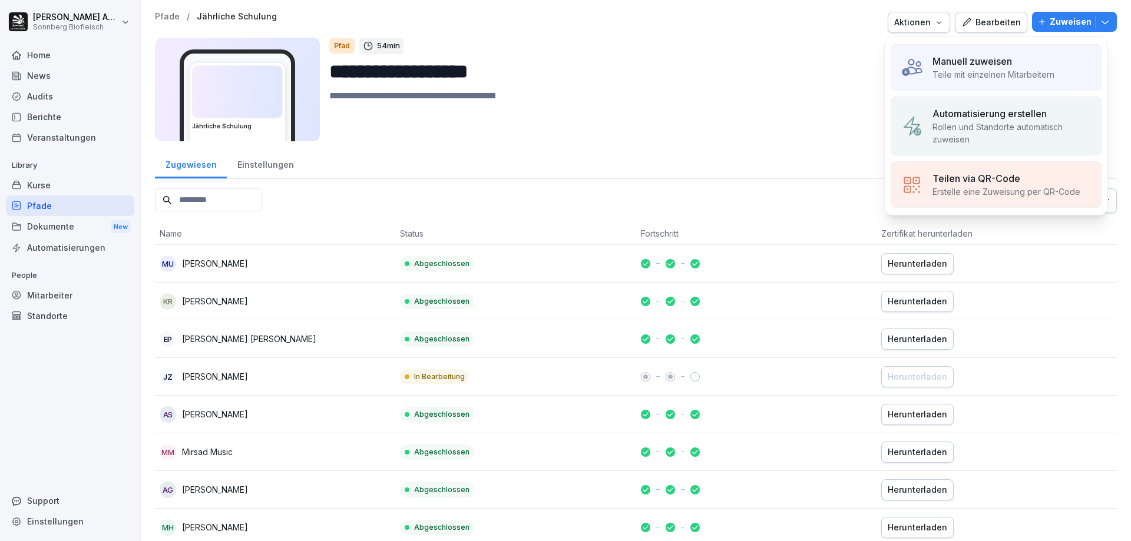
click at [742, 90] on textarea at bounding box center [718, 115] width 778 height 53
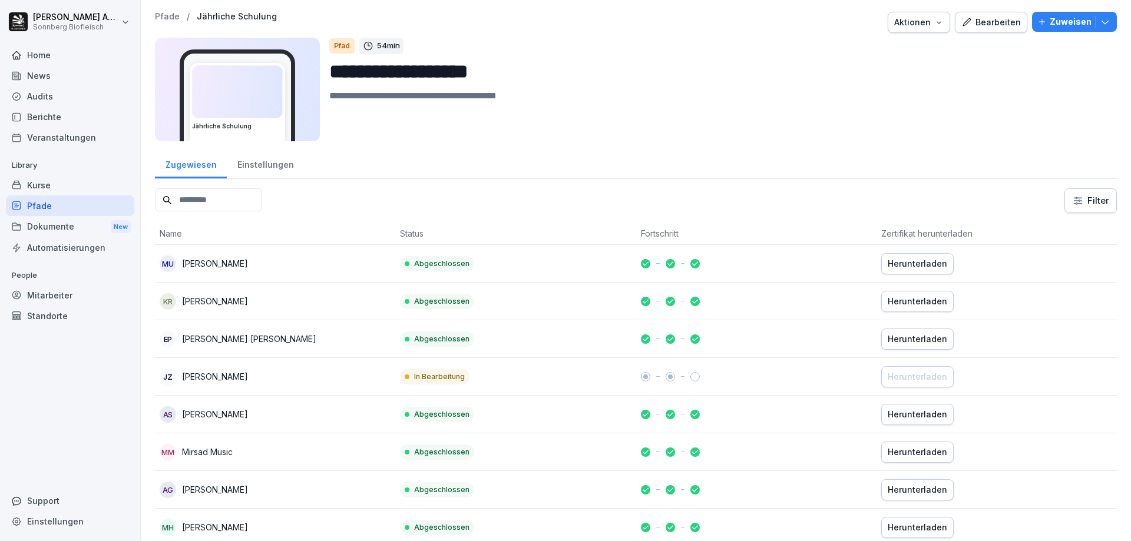
click at [46, 252] on div "Automatisierungen" at bounding box center [70, 247] width 128 height 21
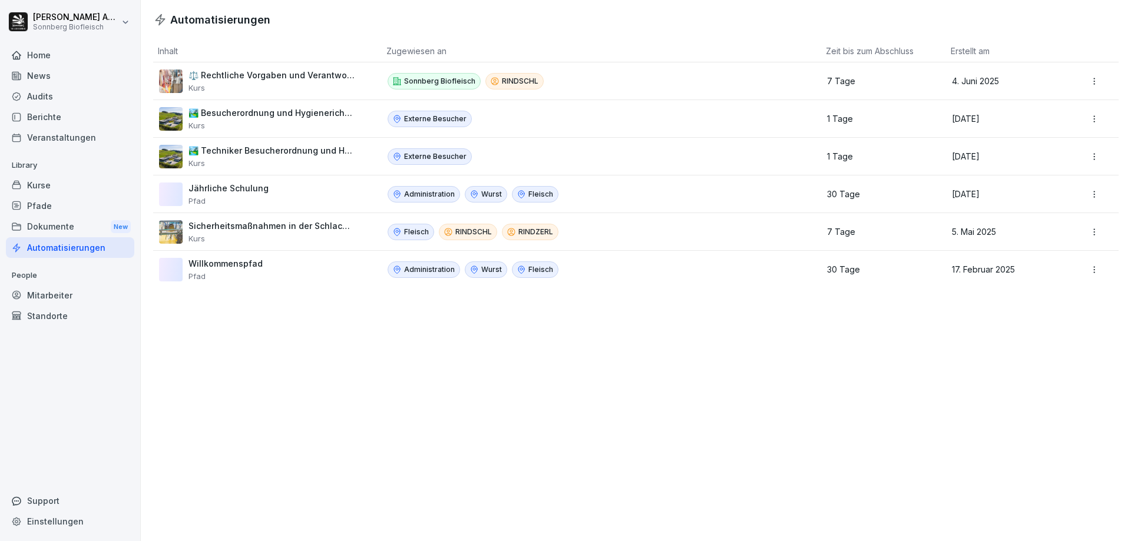
click at [18, 187] on icon at bounding box center [16, 184] width 9 height 9
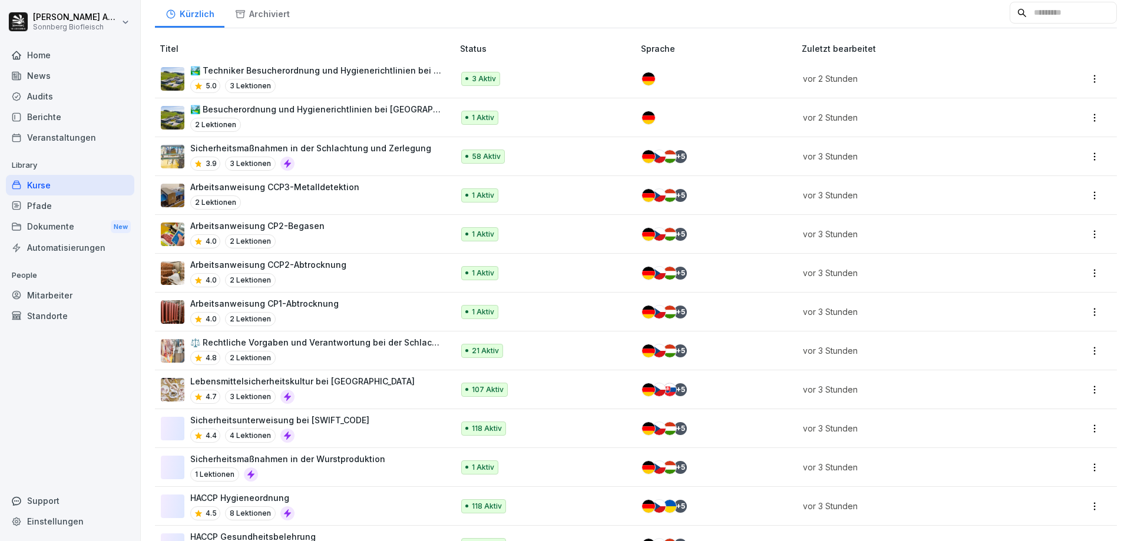
scroll to position [236, 0]
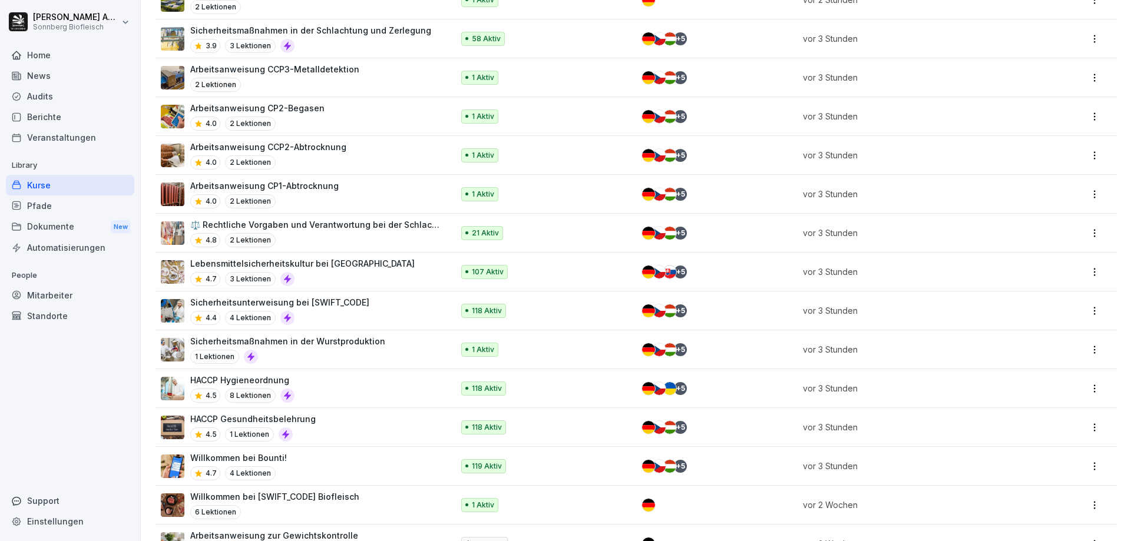
click at [344, 392] on div "HACCP Hygieneordnung 4.5 8 Lektionen" at bounding box center [301, 388] width 280 height 29
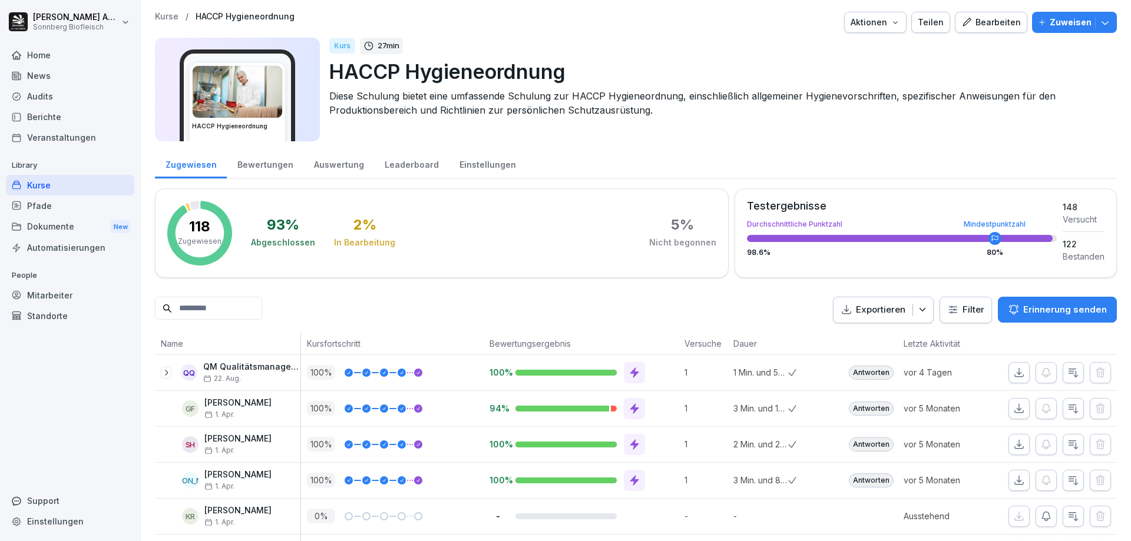
click at [1073, 315] on p "Erinnerung senden" at bounding box center [1065, 309] width 84 height 13
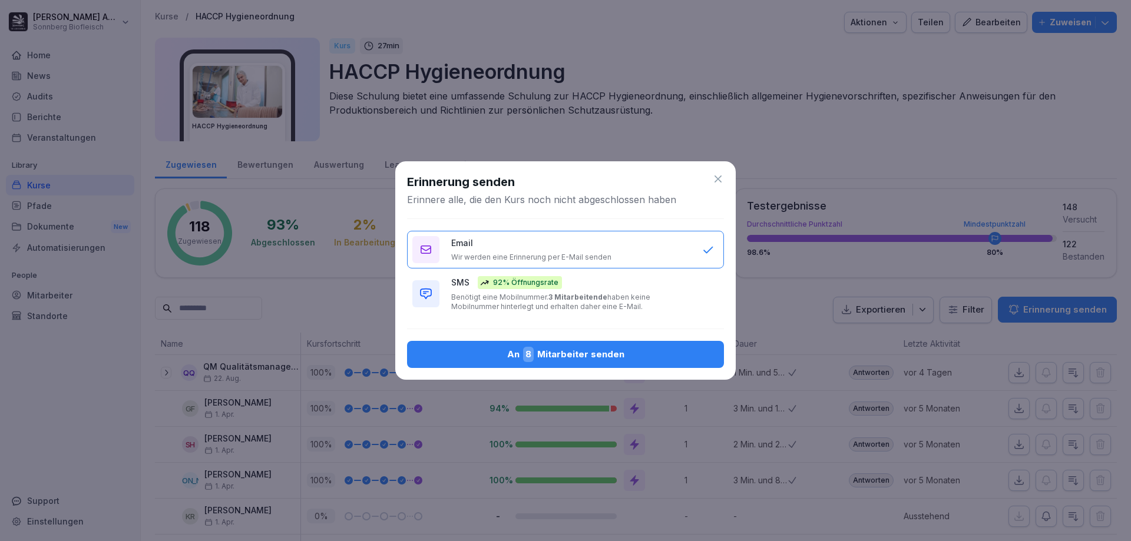
click at [579, 299] on b "3 Mitarbeitende" at bounding box center [577, 297] width 59 height 9
click at [606, 239] on div "Email Wir werden eine Erinnerung per E-Mail senden" at bounding box center [570, 249] width 239 height 25
click at [715, 180] on icon at bounding box center [718, 179] width 12 height 12
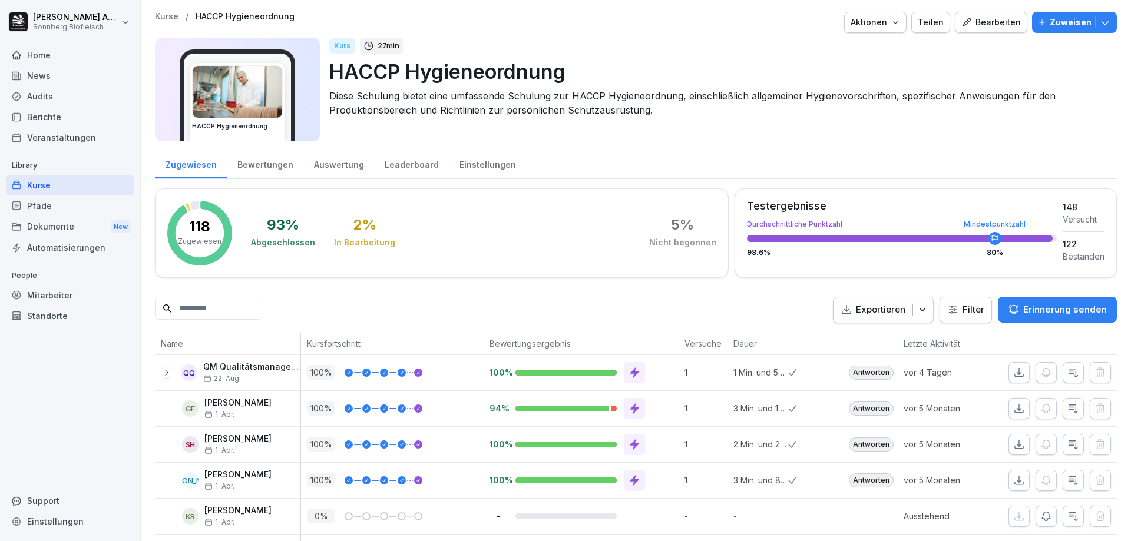
click at [1024, 312] on p "Erinnerung senden" at bounding box center [1065, 309] width 84 height 13
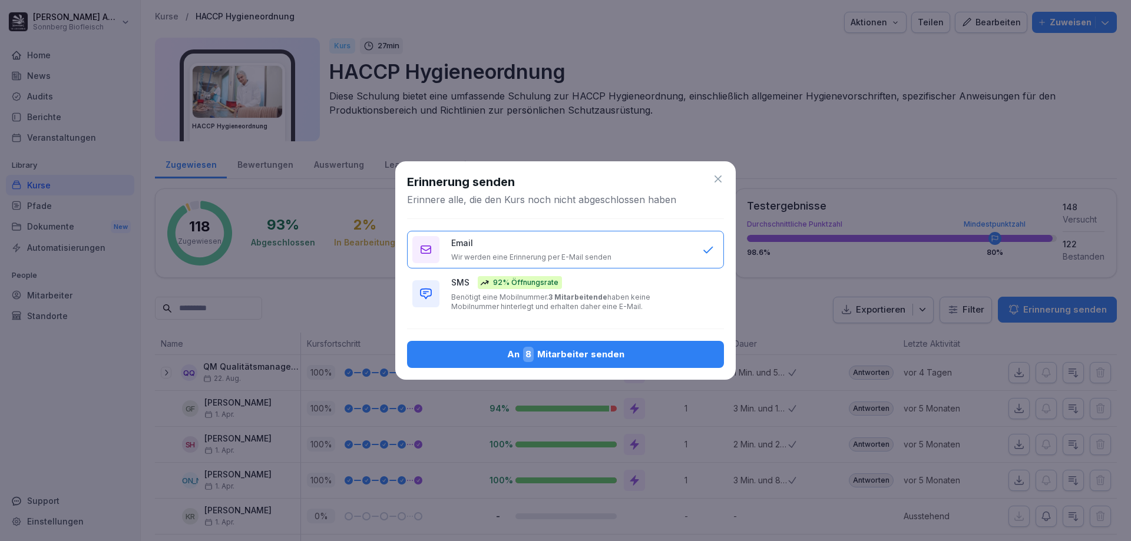
click at [536, 362] on button "An 8 Mitarbeiter senden" at bounding box center [565, 354] width 317 height 27
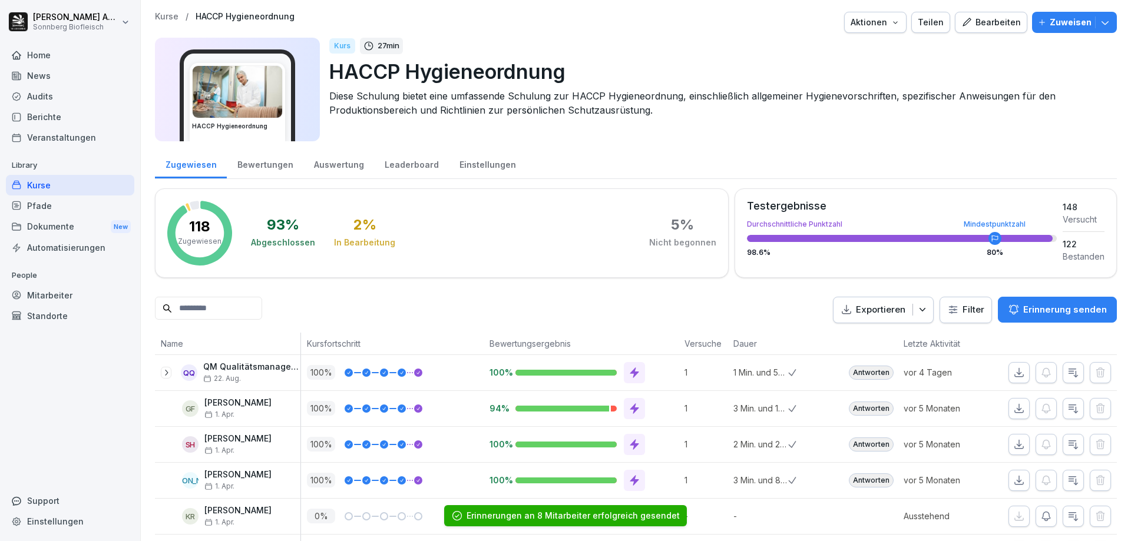
click at [1047, 306] on p "Erinnerung senden" at bounding box center [1065, 309] width 84 height 13
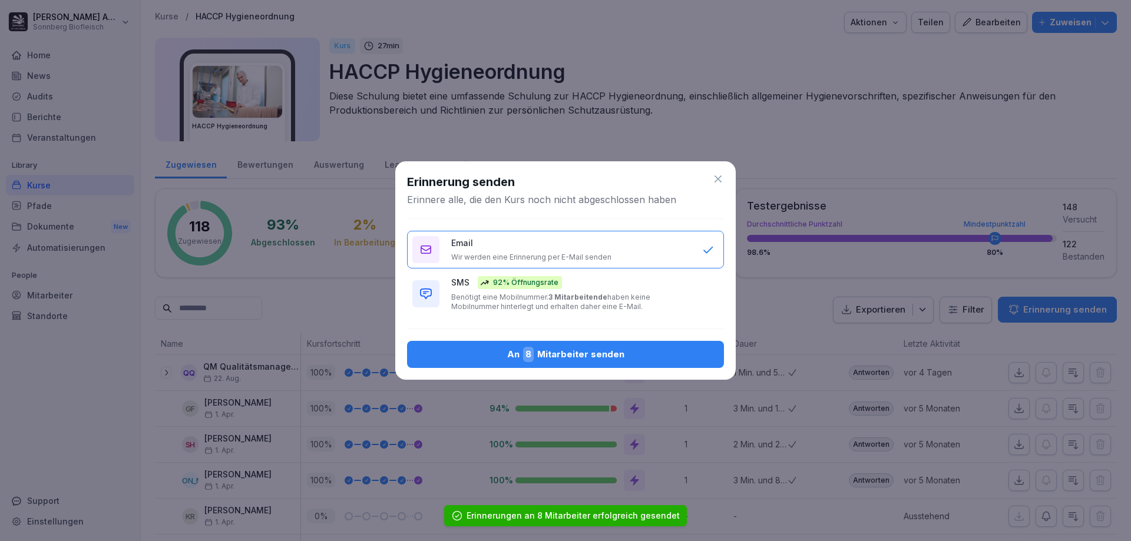
click at [547, 292] on div "SMS 92% Öffnungsrate Benötigt eine Mobilnummer. 3 Mitarbeitende haben keine Mob…" at bounding box center [570, 293] width 239 height 35
click at [537, 360] on div "An 8 Mitarbeiter senden" at bounding box center [565, 354] width 298 height 15
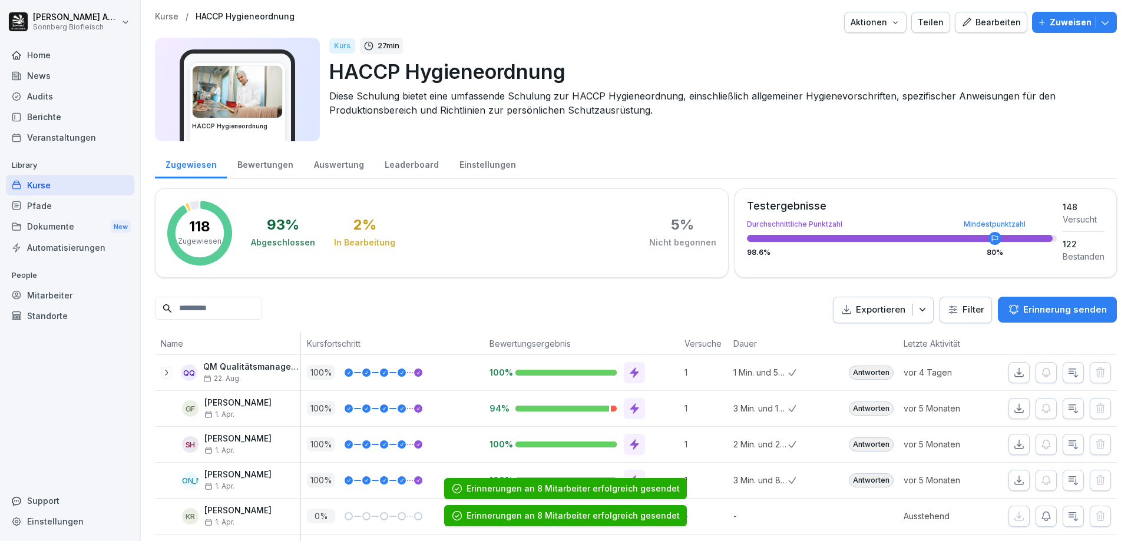
click at [64, 179] on div "Kurse" at bounding box center [70, 185] width 128 height 21
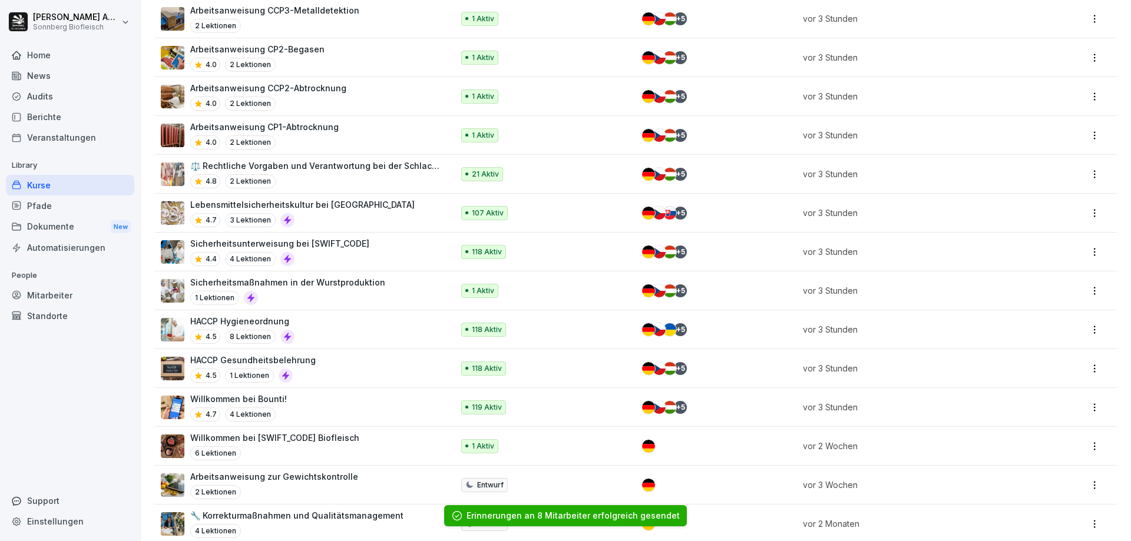
scroll to position [353, 0]
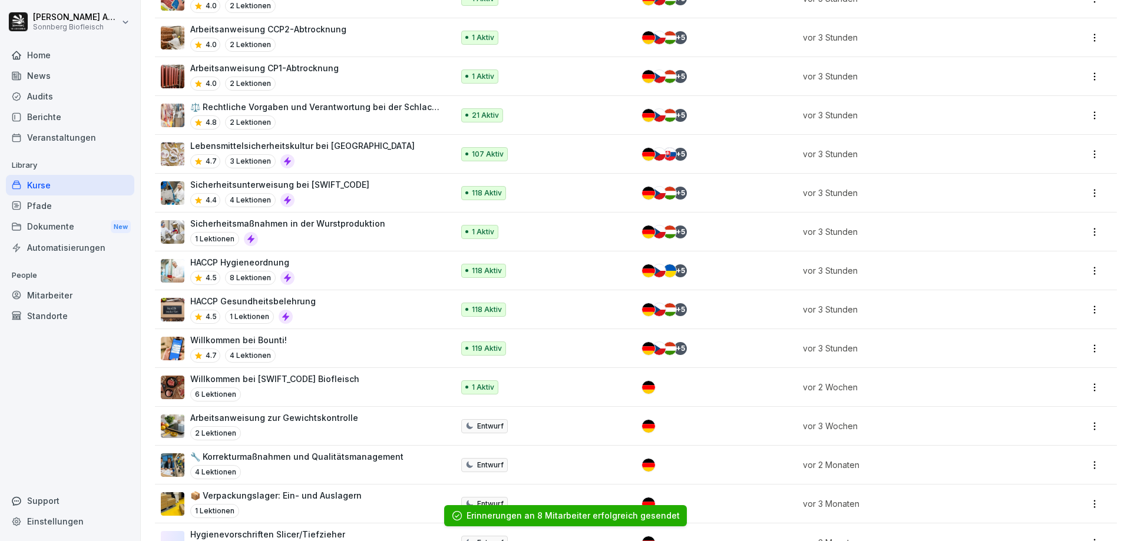
click at [251, 321] on p "1 Lektionen" at bounding box center [249, 317] width 49 height 14
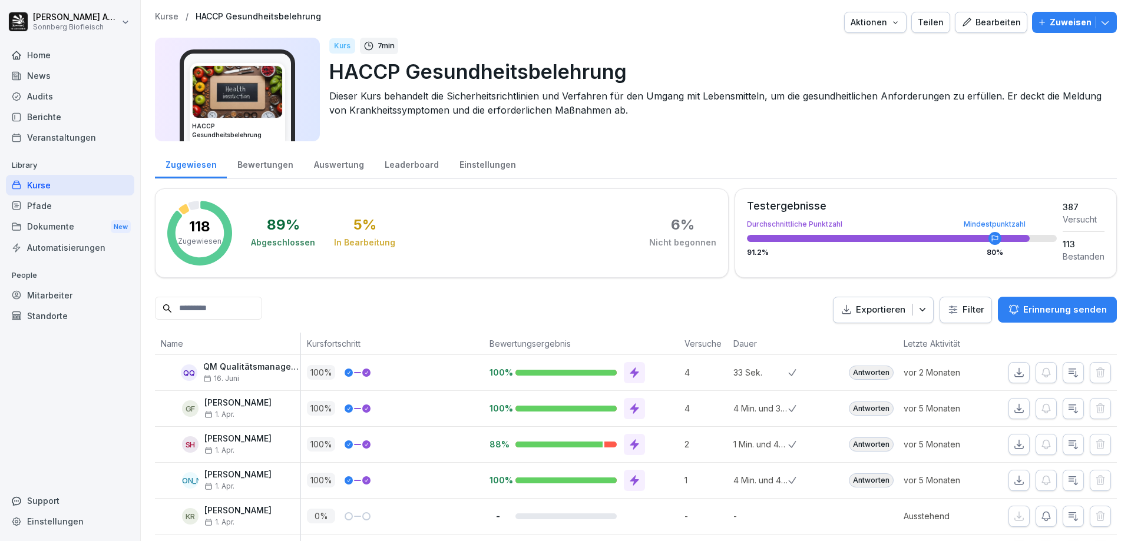
click at [1059, 310] on p "Erinnerung senden" at bounding box center [1065, 309] width 84 height 13
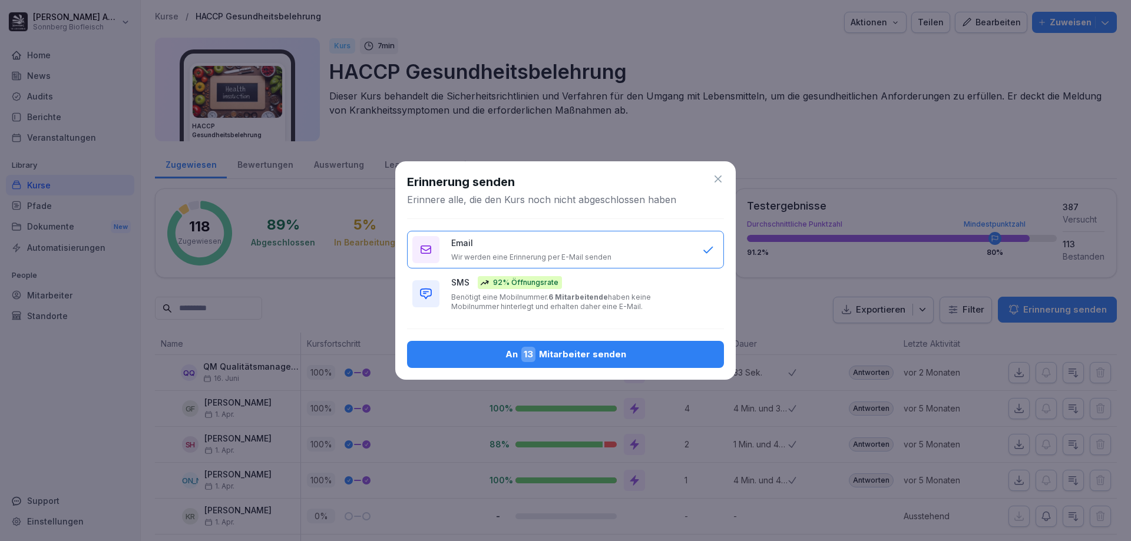
click at [578, 352] on div "An 13 Mitarbeiter senden" at bounding box center [565, 354] width 298 height 15
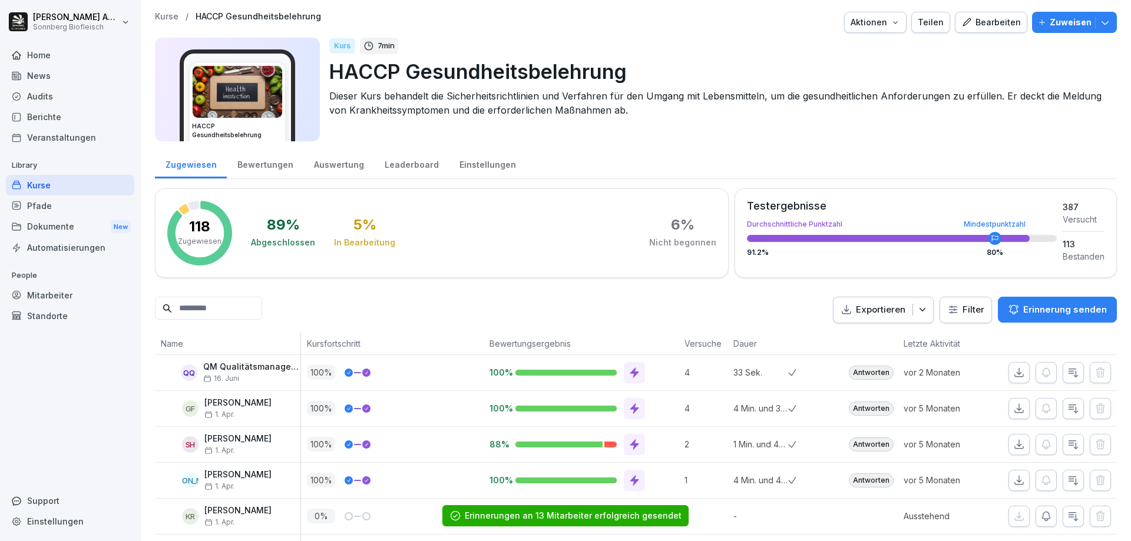
click at [1061, 315] on p "Erinnerung senden" at bounding box center [1065, 309] width 84 height 13
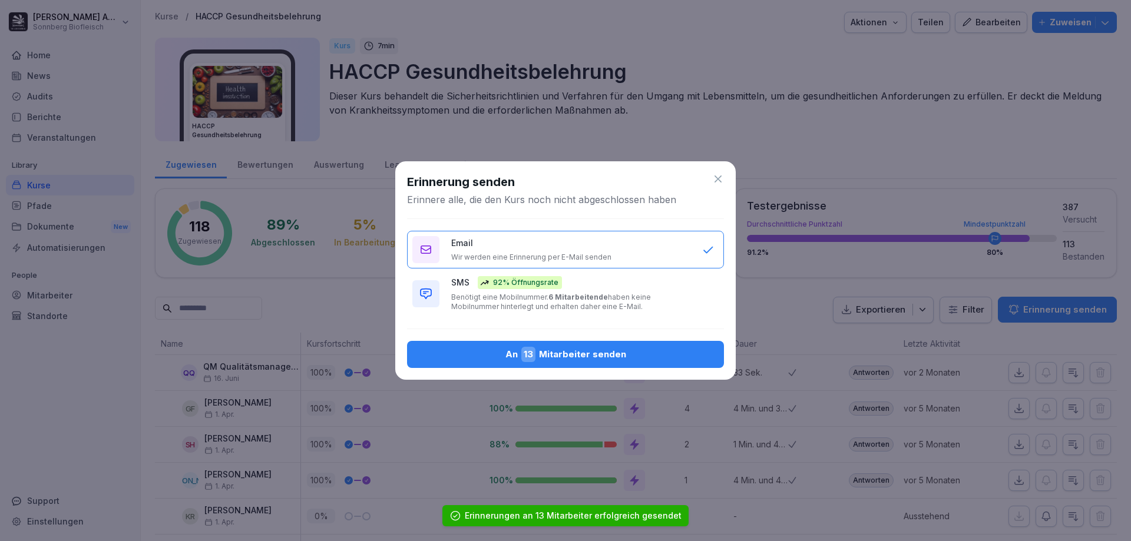
click at [597, 312] on button "SMS 92% Öffnungsrate Benötigt eine Mobilnummer. 6 Mitarbeitende haben keine Mob…" at bounding box center [565, 294] width 317 height 46
click at [565, 364] on button "An 13 Mitarbeiter senden" at bounding box center [565, 354] width 317 height 27
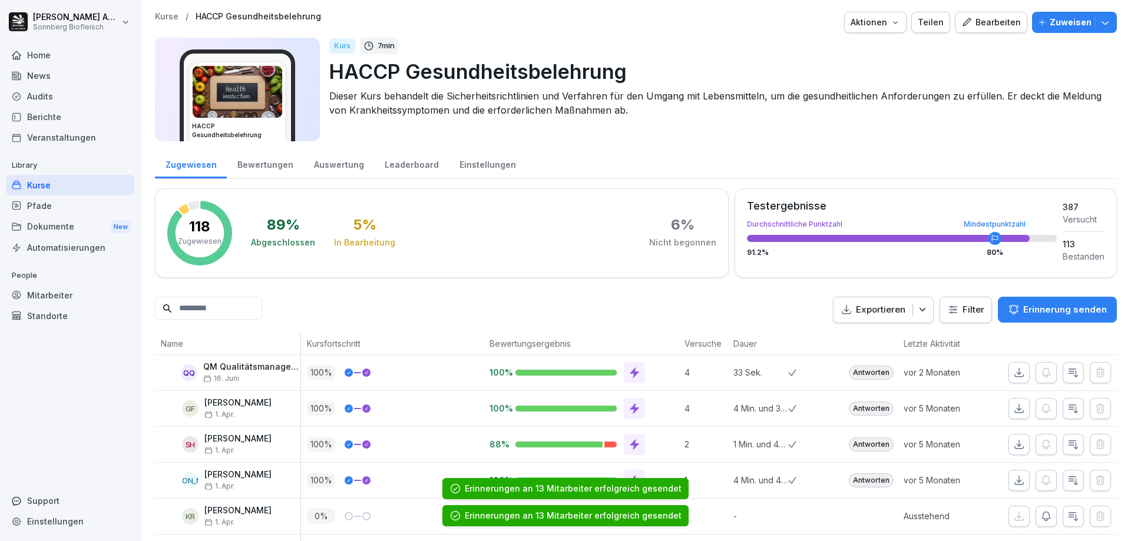
click at [46, 184] on div "Kurse" at bounding box center [70, 185] width 128 height 21
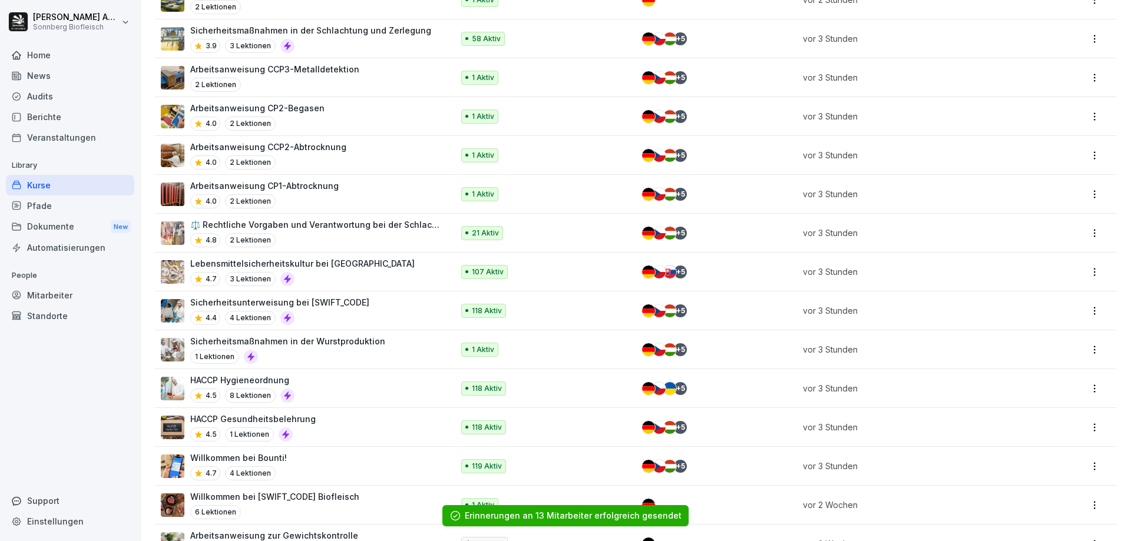
scroll to position [353, 0]
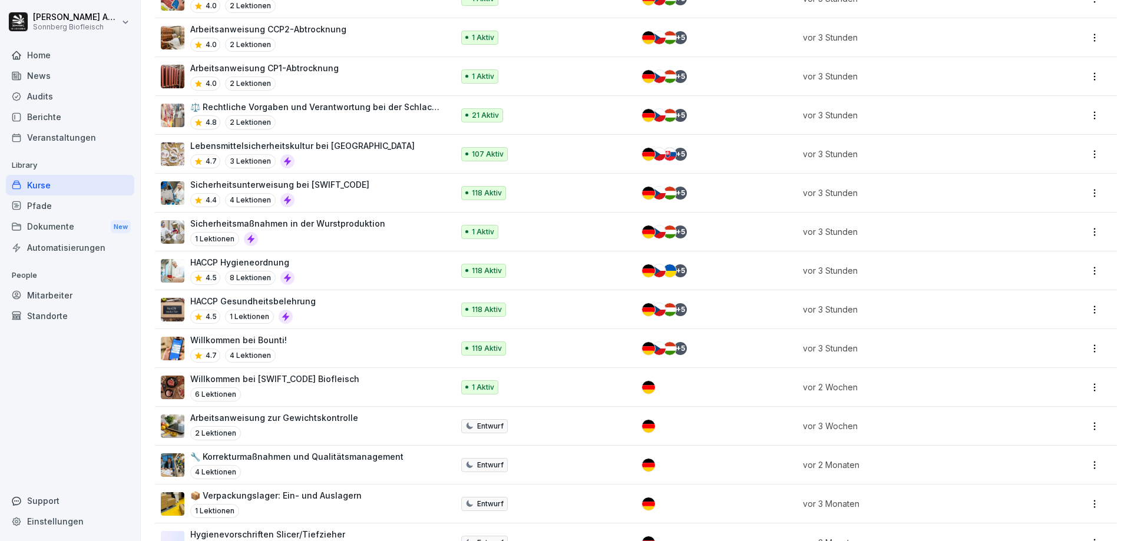
click at [302, 342] on div "Willkommen bei Bounti! 4.7 4 Lektionen" at bounding box center [301, 348] width 280 height 29
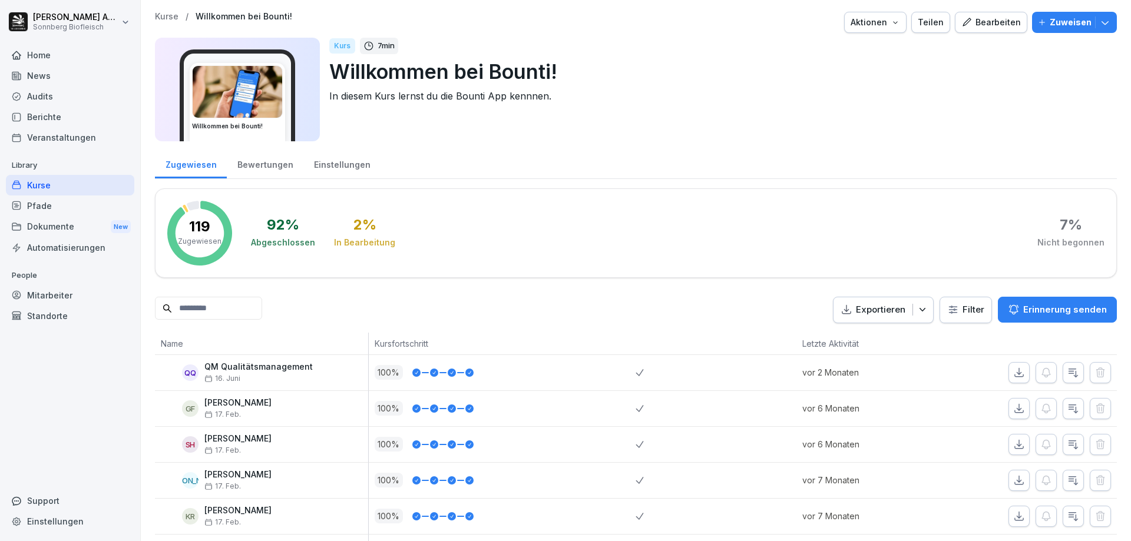
click at [1043, 315] on p "Erinnerung senden" at bounding box center [1065, 309] width 84 height 13
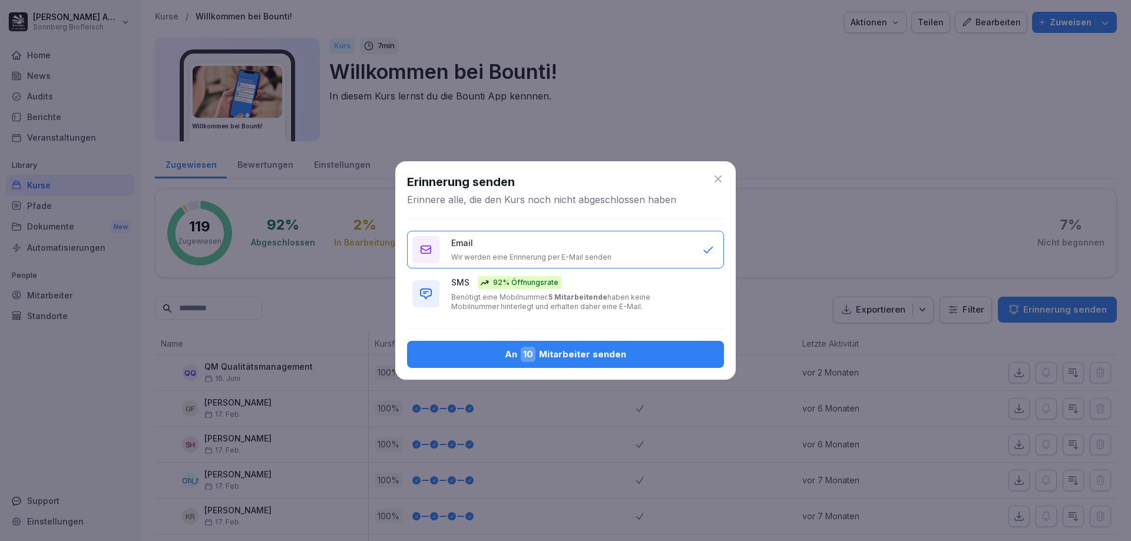
click at [576, 360] on div "An 10 Mitarbeiter senden" at bounding box center [565, 354] width 298 height 15
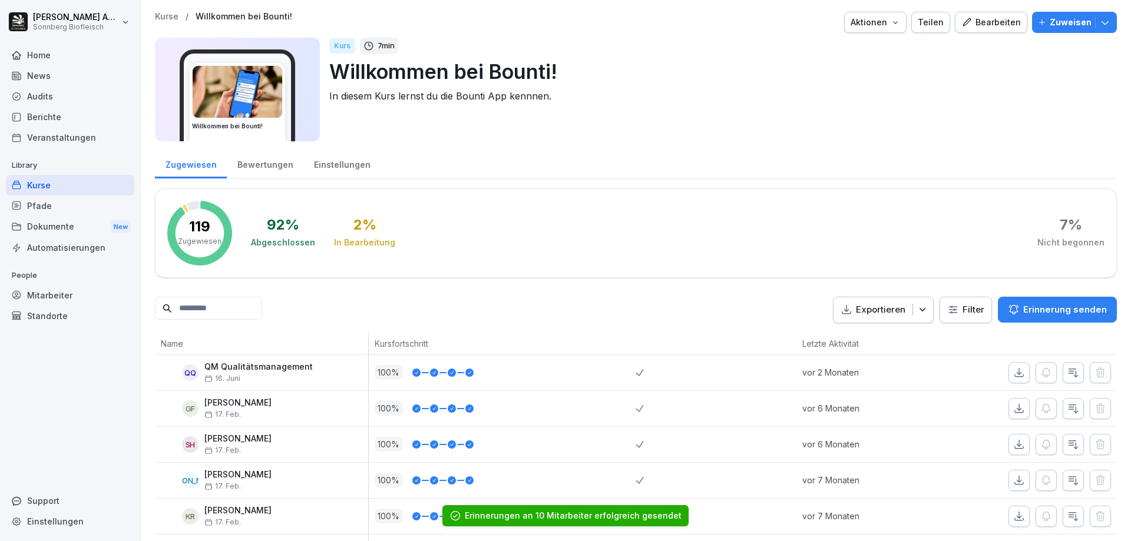
click at [1066, 316] on p "Erinnerung senden" at bounding box center [1065, 309] width 84 height 13
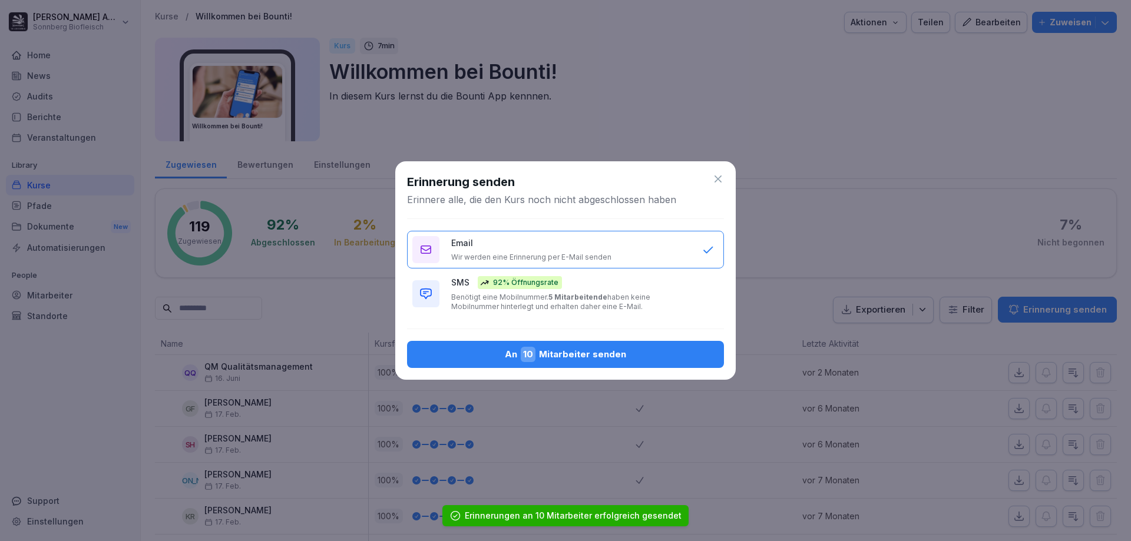
click at [566, 299] on b "5 Mitarbeitende" at bounding box center [577, 297] width 59 height 9
click at [558, 349] on div "An 10 Mitarbeiter senden" at bounding box center [565, 354] width 298 height 15
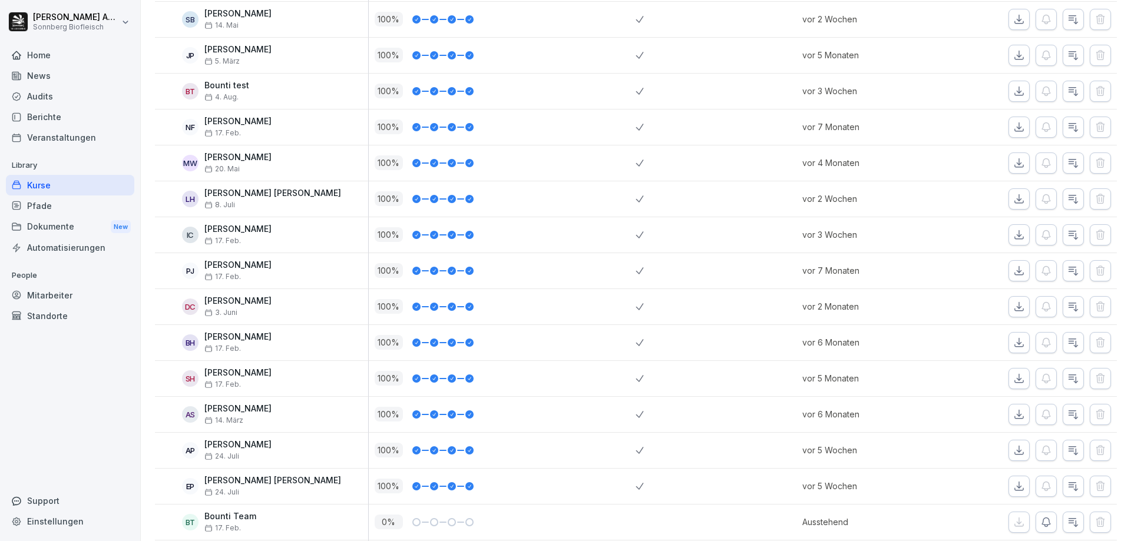
scroll to position [4120, 0]
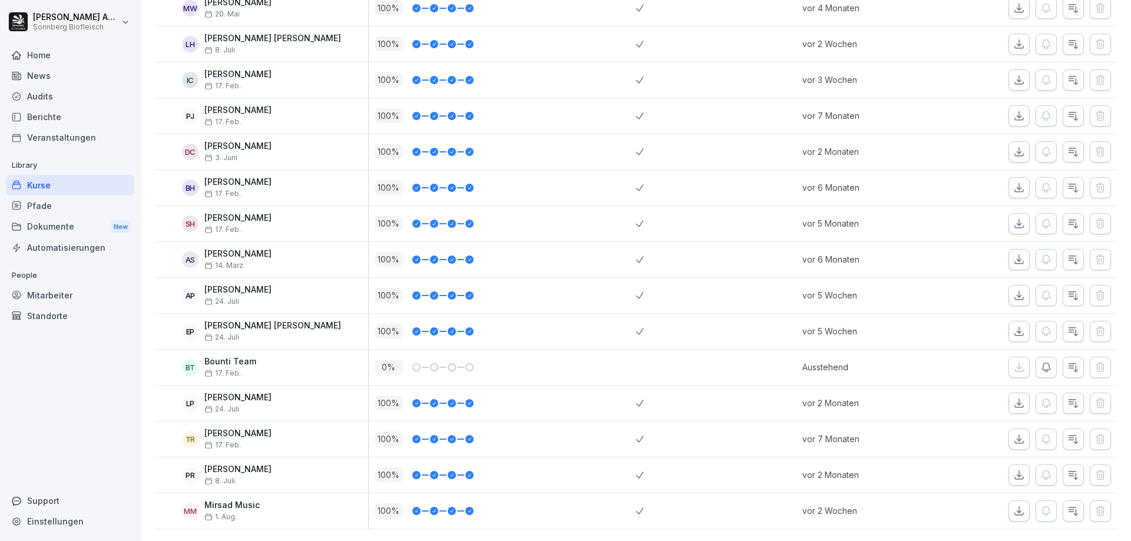
click at [38, 179] on div "Kurse" at bounding box center [70, 185] width 128 height 21
click at [56, 49] on div "Home" at bounding box center [70, 55] width 128 height 21
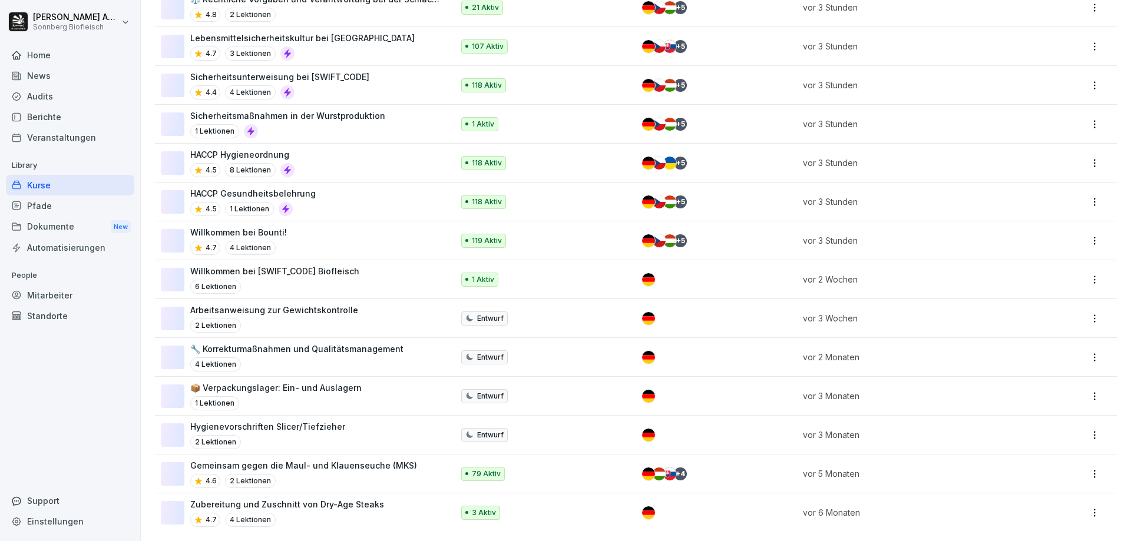
click at [47, 61] on div "Home" at bounding box center [70, 55] width 128 height 21
